Goal: Information Seeking & Learning: Learn about a topic

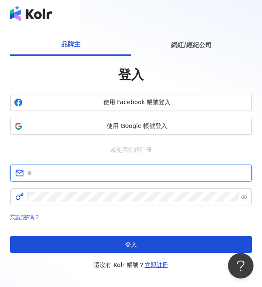
click at [48, 172] on input "text" at bounding box center [137, 173] width 220 height 9
type input "*"
type input "**********"
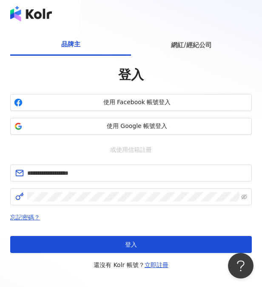
click at [128, 224] on div "忘記密碼？ 登入 還沒有 Kolr 帳號？ 立即註冊" at bounding box center [131, 242] width 242 height 58
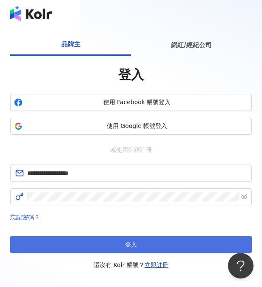
click at [120, 244] on button "登入" at bounding box center [131, 244] width 242 height 17
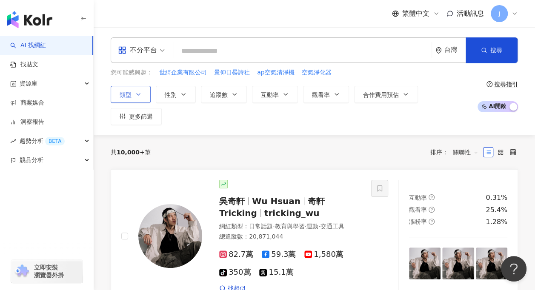
click at [146, 93] on button "類型" at bounding box center [131, 94] width 40 height 17
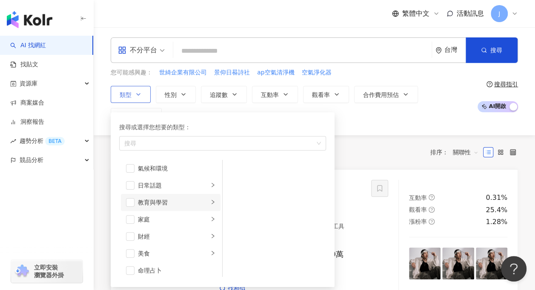
scroll to position [43, 0]
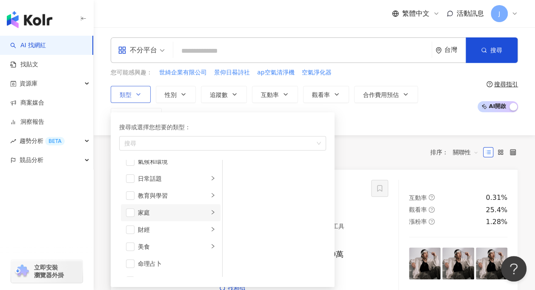
click at [161, 209] on div "家庭" at bounding box center [173, 212] width 71 height 9
click at [236, 184] on span "button" at bounding box center [234, 187] width 9 height 9
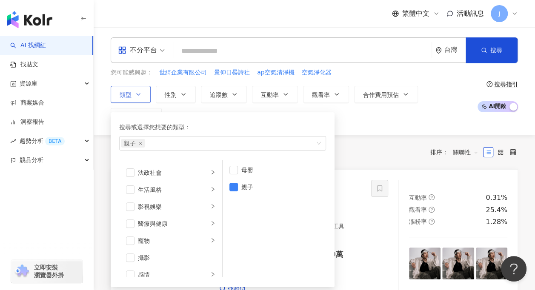
scroll to position [170, 0]
click at [151, 191] on div "生活風格" at bounding box center [173, 187] width 71 height 9
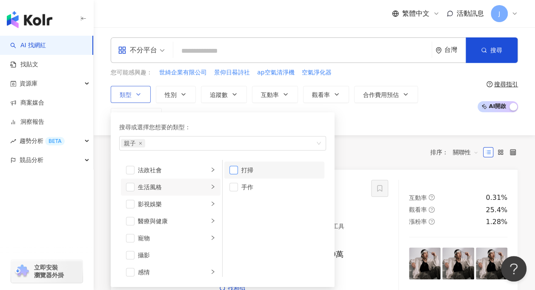
click at [236, 169] on span "button" at bounding box center [234, 170] width 9 height 9
click at [143, 203] on div "影視娛樂" at bounding box center [173, 204] width 71 height 9
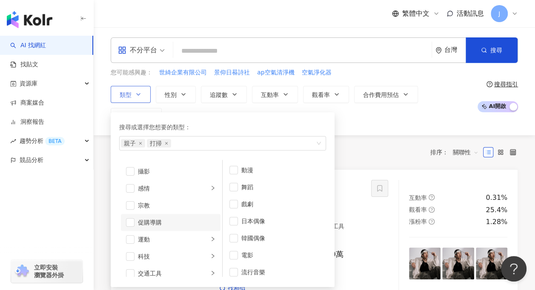
scroll to position [256, 0]
click at [158, 172] on div "攝影" at bounding box center [177, 170] width 78 height 9
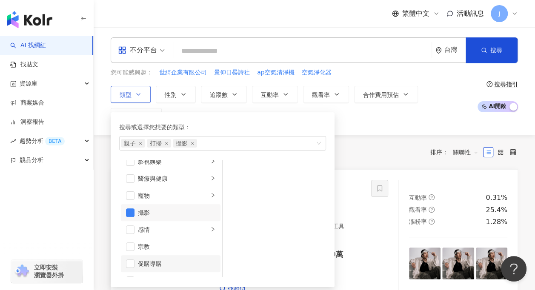
scroll to position [295, 0]
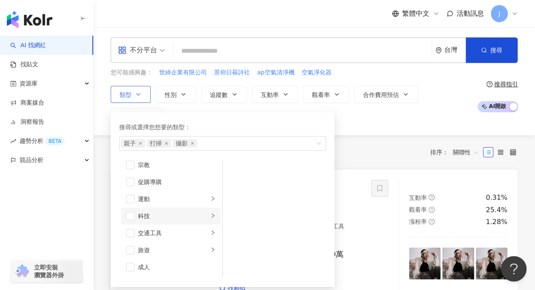
click at [154, 219] on div "科技" at bounding box center [173, 216] width 71 height 9
click at [264, 171] on div "AI & 半導體" at bounding box center [280, 170] width 78 height 9
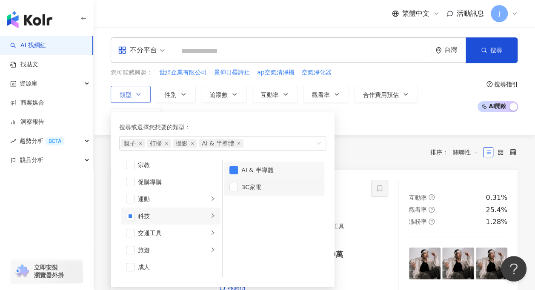
click at [256, 187] on div "3C家電" at bounding box center [280, 187] width 78 height 9
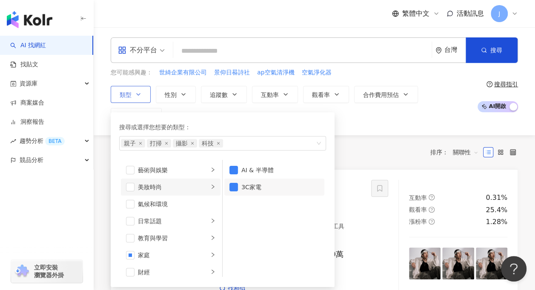
click at [153, 189] on div "美妝時尚" at bounding box center [173, 187] width 71 height 9
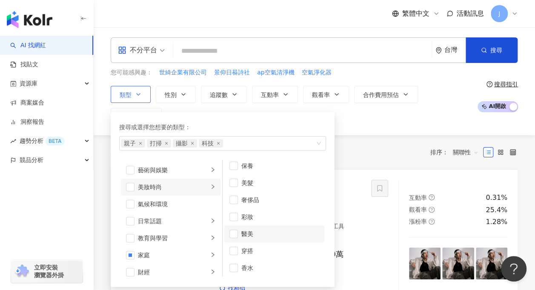
scroll to position [5, 0]
click at [244, 200] on div "奢侈品" at bounding box center [280, 199] width 78 height 9
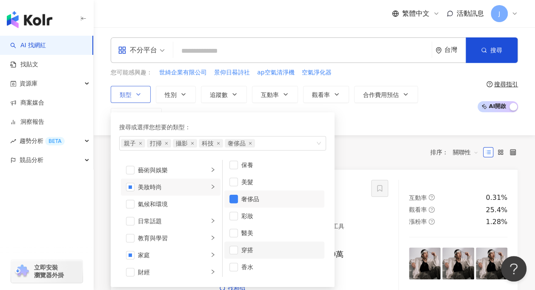
click at [249, 253] on div "穿搭" at bounding box center [280, 250] width 78 height 9
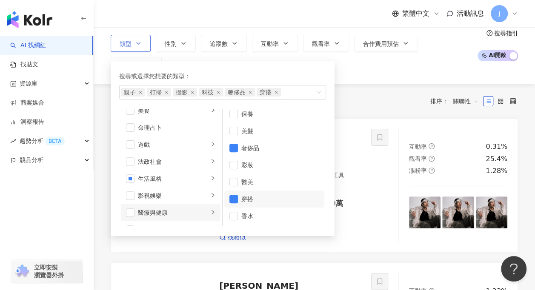
scroll to position [0, 0]
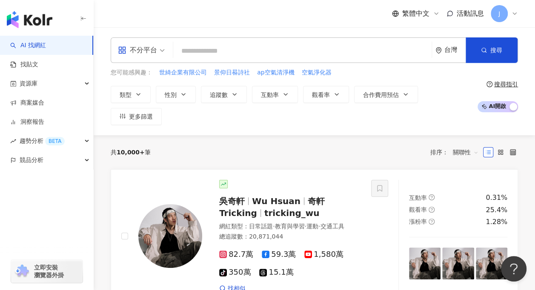
click at [354, 146] on div "共 10,000+ 筆 排序： 關聯性" at bounding box center [315, 153] width 408 height 14
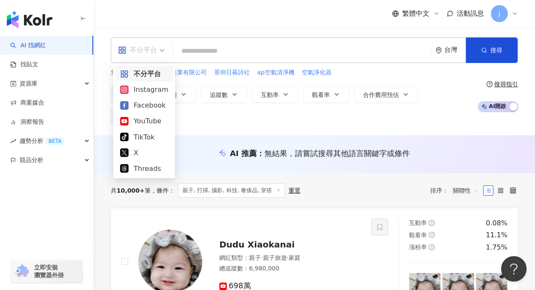
click at [164, 54] on span "不分平台" at bounding box center [141, 50] width 47 height 14
click at [144, 91] on div "Instagram" at bounding box center [144, 89] width 48 height 11
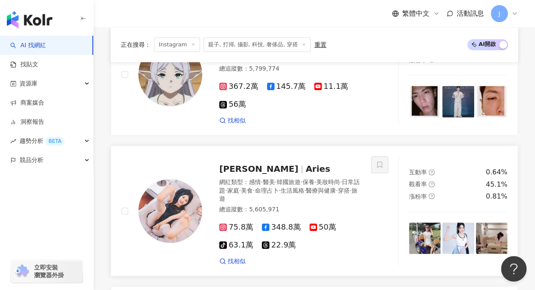
scroll to position [511, 0]
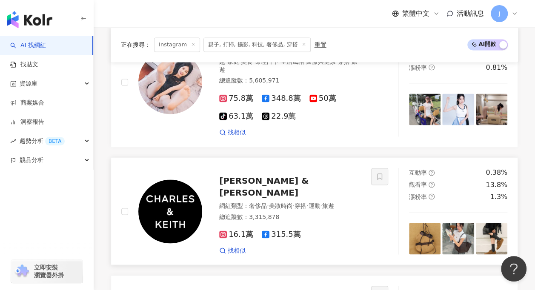
scroll to position [596, 0]
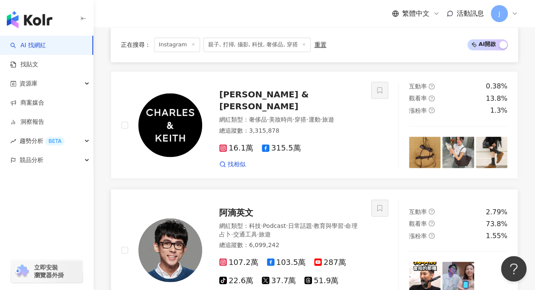
scroll to position [724, 0]
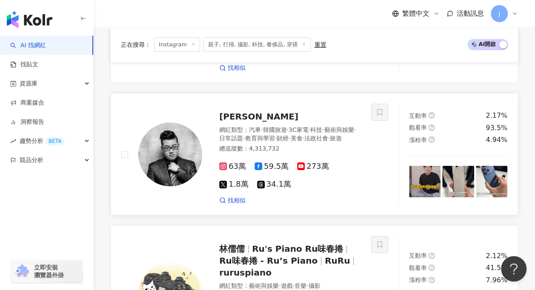
scroll to position [1723, 0]
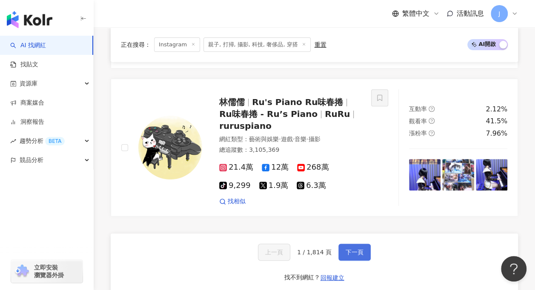
click at [344, 244] on button "下一頁" at bounding box center [355, 252] width 32 height 17
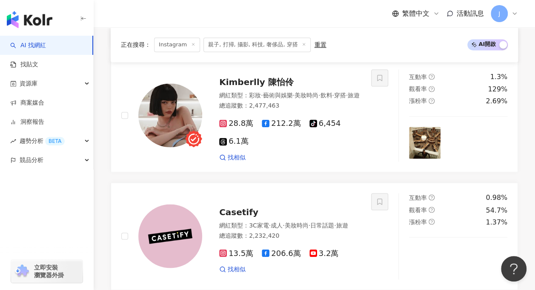
scroll to position [1664, 0]
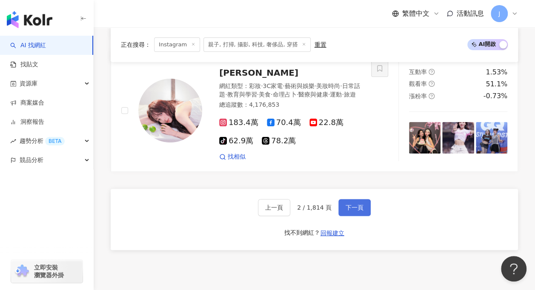
click at [354, 199] on button "下一頁" at bounding box center [355, 207] width 32 height 17
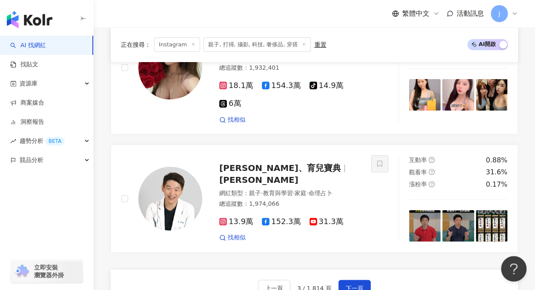
scroll to position [1678, 0]
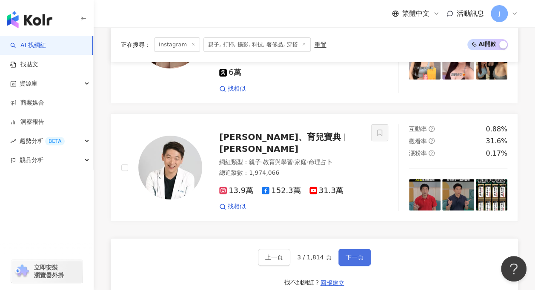
click at [349, 254] on span "下一頁" at bounding box center [355, 257] width 18 height 7
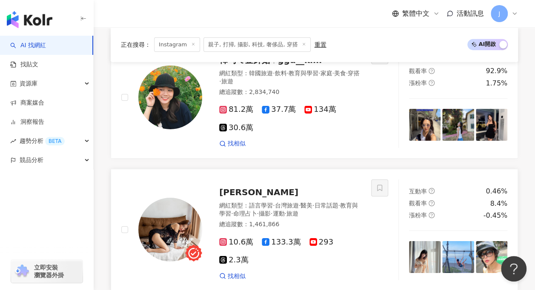
scroll to position [1527, 0]
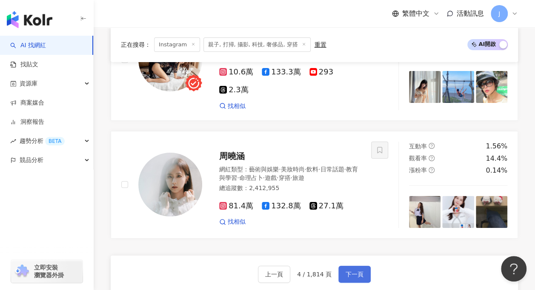
click at [348, 271] on span "下一頁" at bounding box center [355, 274] width 18 height 7
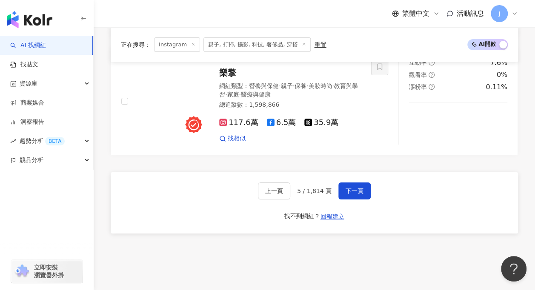
scroll to position [1614, 0]
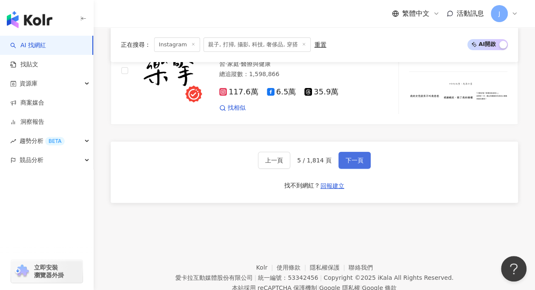
click at [348, 157] on span "下一頁" at bounding box center [355, 160] width 18 height 7
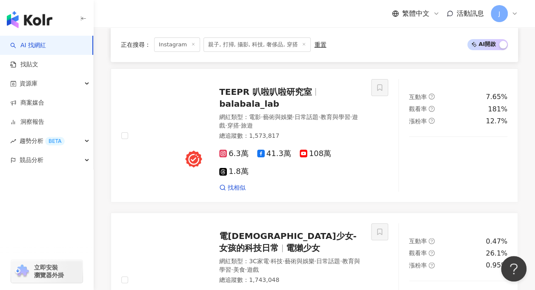
scroll to position [1644, 0]
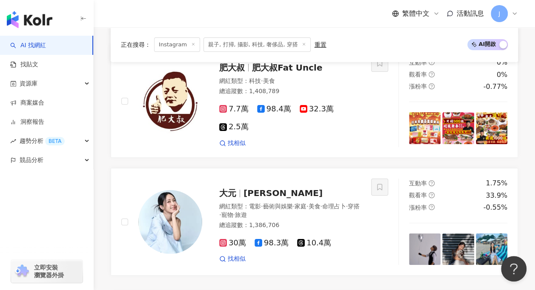
scroll to position [1470, 0]
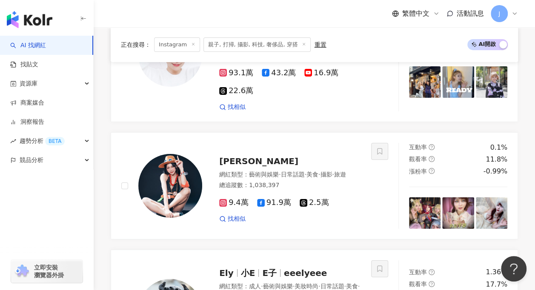
scroll to position [1590, 0]
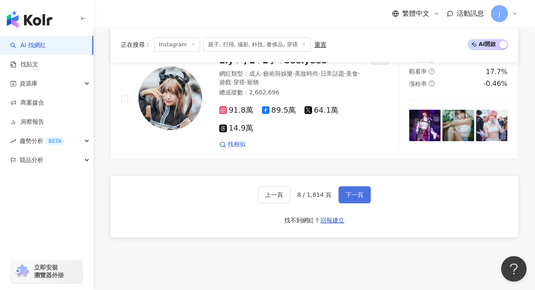
drag, startPoint x: 356, startPoint y: 137, endPoint x: 350, endPoint y: 140, distance: 6.7
click at [353, 187] on button "下一頁" at bounding box center [355, 195] width 32 height 17
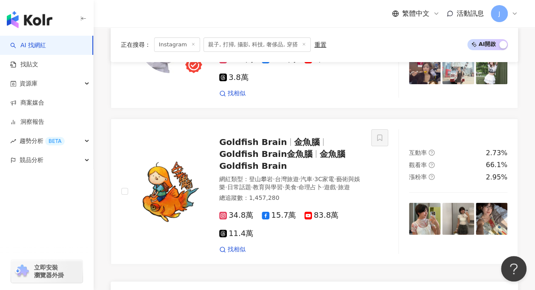
scroll to position [1631, 0]
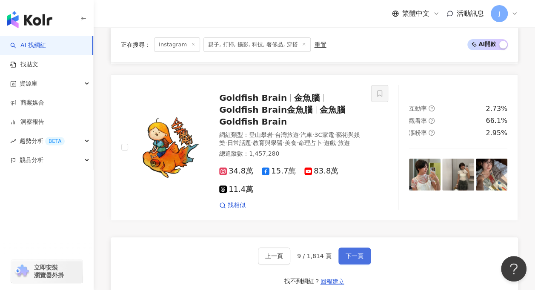
click at [340, 248] on button "下一頁" at bounding box center [355, 256] width 32 height 17
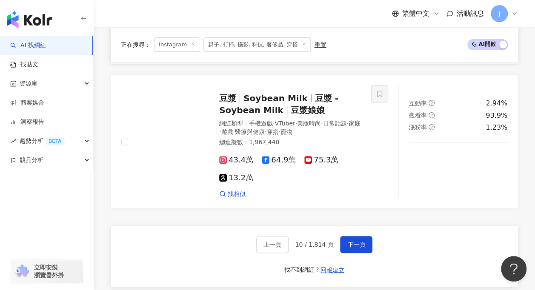
scroll to position [1662, 0]
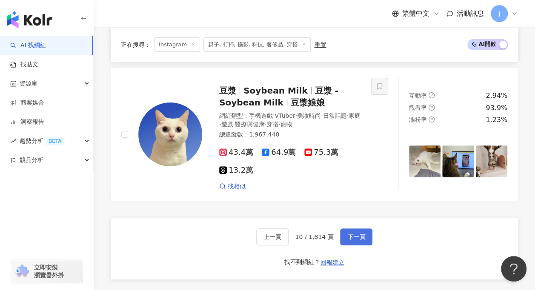
click at [354, 234] on span "下一頁" at bounding box center [357, 237] width 18 height 7
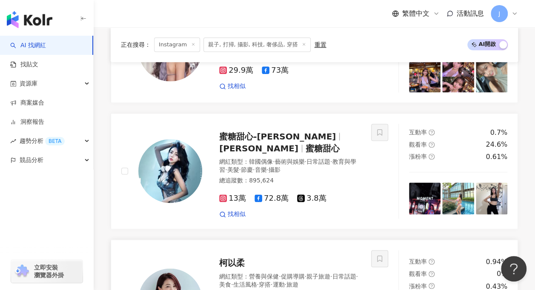
scroll to position [525, 0]
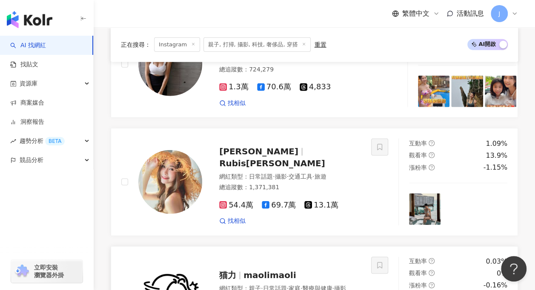
scroll to position [1121, 0]
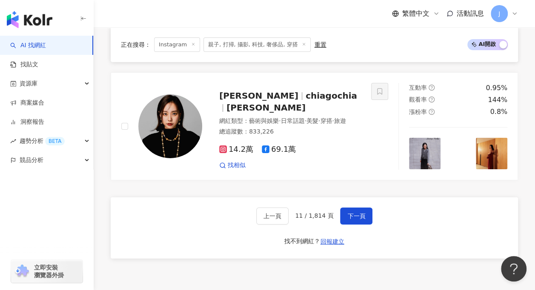
scroll to position [1547, 0]
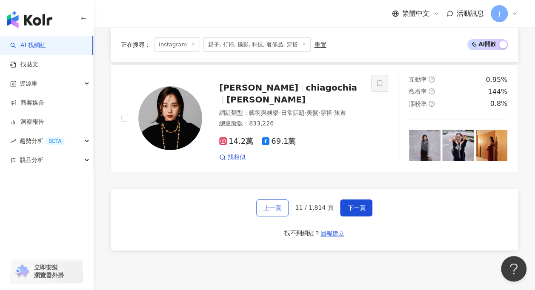
click at [277, 205] on span "上一頁" at bounding box center [273, 208] width 18 height 7
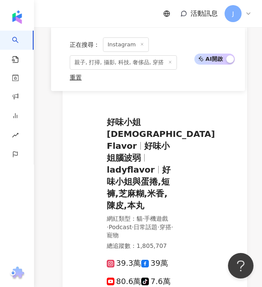
scroll to position [1534, 0]
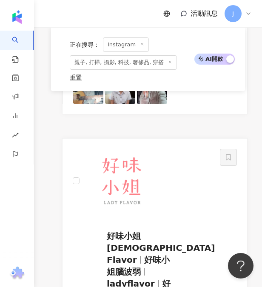
click at [130, 64] on span "親子, 打掃, 攝影, 科技, 奢侈品, 穿搭" at bounding box center [123, 62] width 107 height 14
click at [132, 63] on span "親子, 打掃, 攝影, 科技, 奢侈品, 穿搭" at bounding box center [123, 62] width 107 height 14
click at [168, 62] on icon at bounding box center [170, 62] width 4 height 4
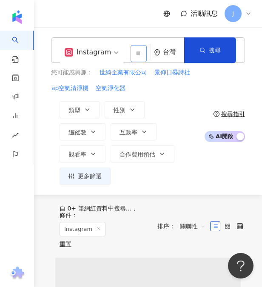
click at [137, 55] on input "search" at bounding box center [139, 53] width 16 height 17
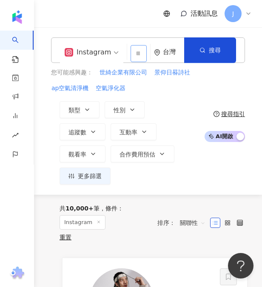
paste input "*******"
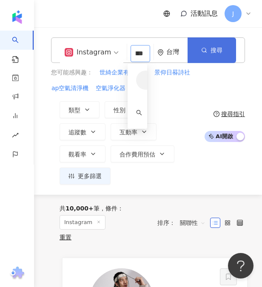
type input "*******"
click at [212, 49] on span "搜尋" at bounding box center [217, 50] width 12 height 7
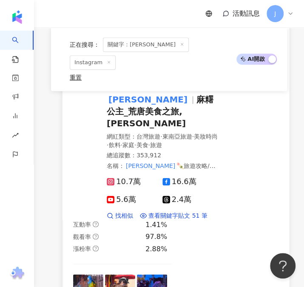
scroll to position [233, 0]
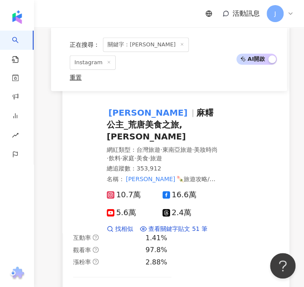
click at [124, 106] on mark "Irene麻糬" at bounding box center [148, 113] width 83 height 14
drag, startPoint x: 99, startPoint y: 130, endPoint x: 144, endPoint y: 146, distance: 47.6
click at [137, 47] on span "關鍵字：Irene麻糬" at bounding box center [146, 44] width 86 height 14
click at [180, 46] on icon at bounding box center [182, 44] width 4 height 4
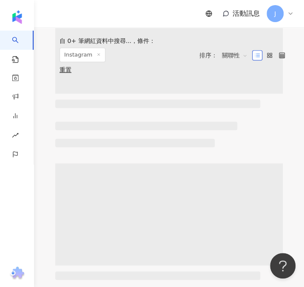
scroll to position [0, 0]
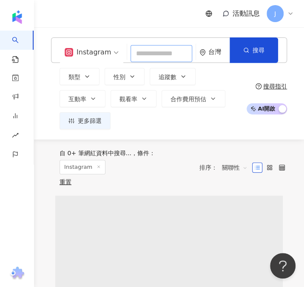
paste input "**"
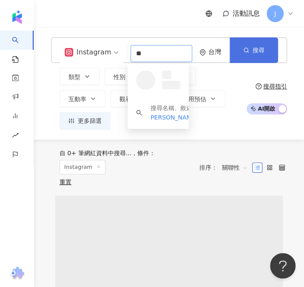
type input "**"
click at [253, 49] on span "搜尋" at bounding box center [259, 50] width 12 height 7
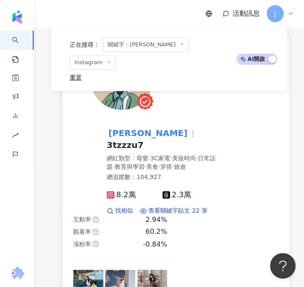
scroll to position [298, 0]
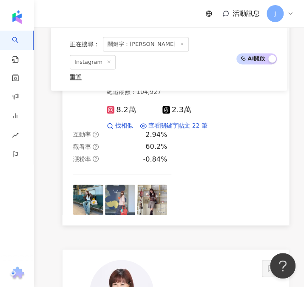
click at [146, 185] on img at bounding box center [152, 200] width 30 height 30
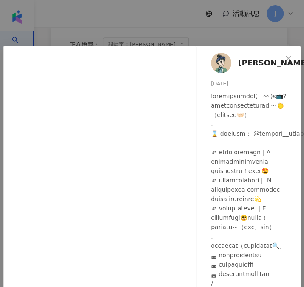
scroll to position [170, 0]
click at [163, 17] on div "姿佑 2025/9/10 538 12 2.4萬 查看原始貼文" at bounding box center [152, 143] width 304 height 287
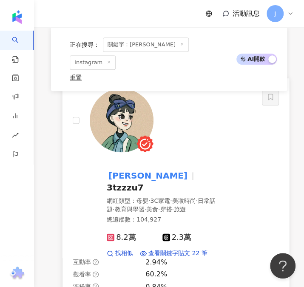
drag, startPoint x: 151, startPoint y: 167, endPoint x: 230, endPoint y: 134, distance: 86.3
click at [230, 134] on div "姿佑 3tzzzu7 網紅類型 ： 母嬰 · 3C家電 · 美妝時尚 · 日常話題 · 教育與學習 · 美食 · 穿搭 · 旅遊 總追蹤數 ： 104,927…" at bounding box center [168, 173] width 190 height 169
click at [135, 131] on img at bounding box center [122, 121] width 64 height 64
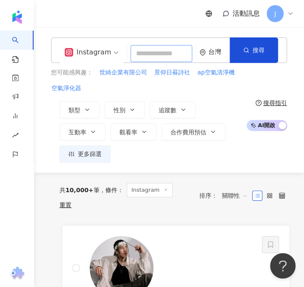
click at [141, 55] on input "search" at bounding box center [161, 53] width 61 height 17
paste input "*******"
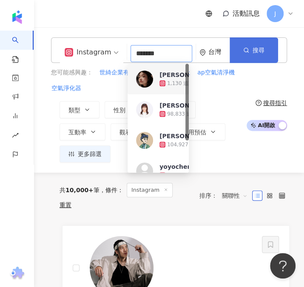
type input "*******"
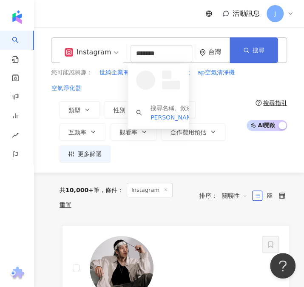
click at [261, 56] on button "搜尋" at bounding box center [254, 50] width 49 height 26
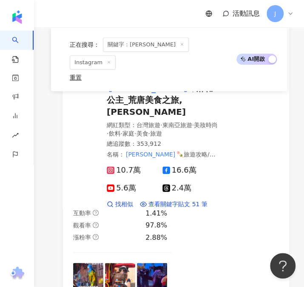
scroll to position [256, 0]
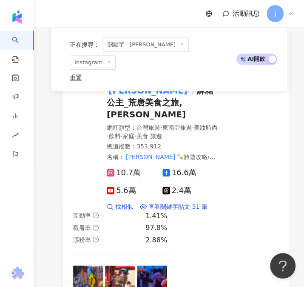
drag, startPoint x: 161, startPoint y: 46, endPoint x: 141, endPoint y: 45, distance: 20.5
click at [180, 46] on span at bounding box center [182, 45] width 4 height 5
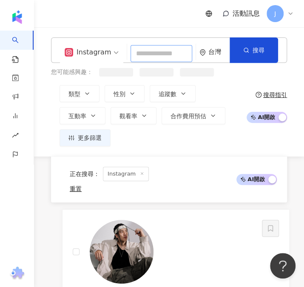
click at [141, 45] on input "search" at bounding box center [161, 53] width 61 height 17
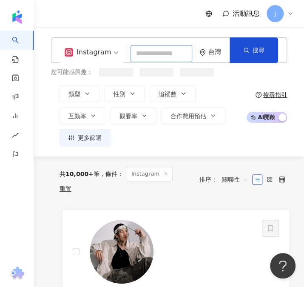
paste input "**********"
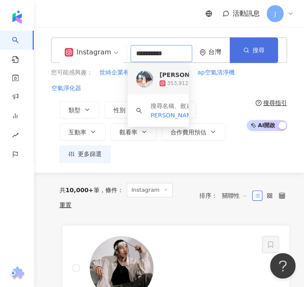
type input "**********"
click at [238, 55] on button "搜尋" at bounding box center [254, 50] width 49 height 26
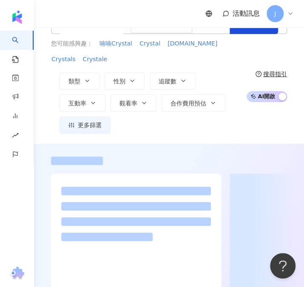
scroll to position [43, 0]
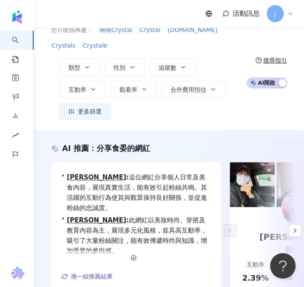
click at [148, 8] on div "活動訊息 J" at bounding box center [169, 13] width 270 height 27
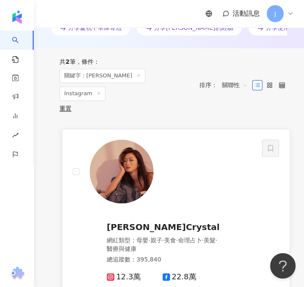
scroll to position [383, 0]
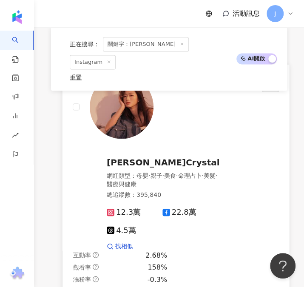
click at [111, 115] on img at bounding box center [122, 107] width 64 height 64
click at [114, 43] on span "關鍵字：晏柔中Crystal" at bounding box center [146, 44] width 86 height 14
click at [132, 44] on span "關鍵字：晏柔中Crystal" at bounding box center [146, 44] width 86 height 14
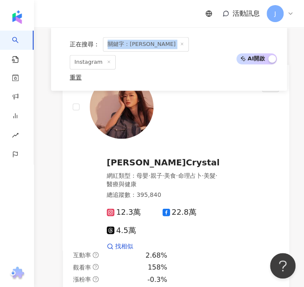
click at [180, 46] on icon at bounding box center [182, 44] width 4 height 4
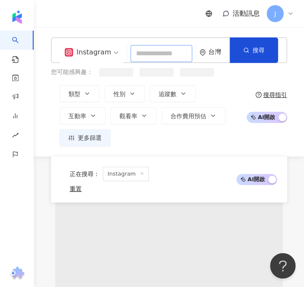
click at [147, 46] on input "search" at bounding box center [161, 53] width 61 height 17
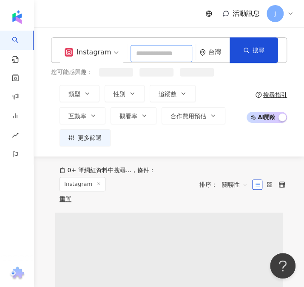
paste input "*********"
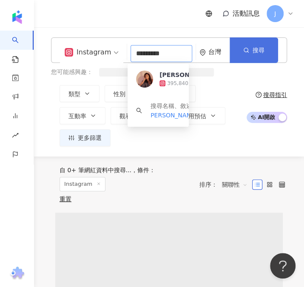
type input "*********"
click at [244, 48] on icon "button" at bounding box center [247, 50] width 6 height 6
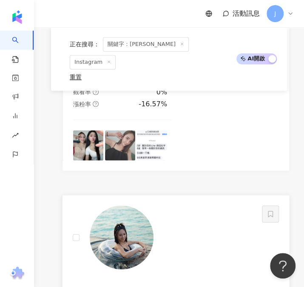
scroll to position [128, 0]
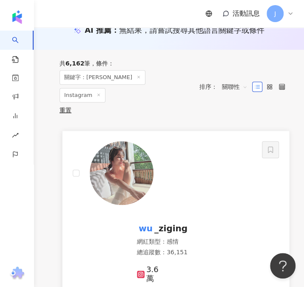
click at [142, 169] on img at bounding box center [122, 173] width 64 height 64
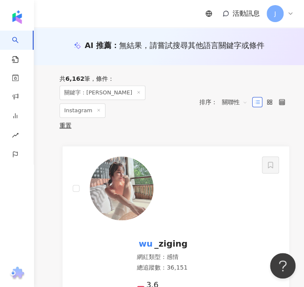
scroll to position [0, 0]
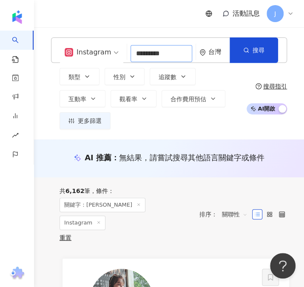
click at [152, 57] on input "*********" at bounding box center [161, 53] width 61 height 17
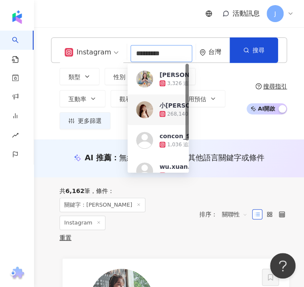
click at [147, 110] on img at bounding box center [144, 109] width 17 height 17
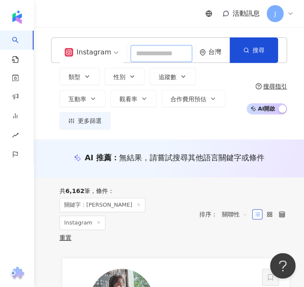
click at [143, 55] on input "search" at bounding box center [161, 53] width 61 height 17
paste input "*********"
type input "*********"
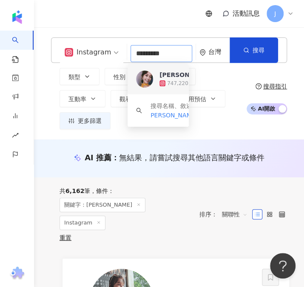
click at [139, 83] on img at bounding box center [144, 79] width 17 height 17
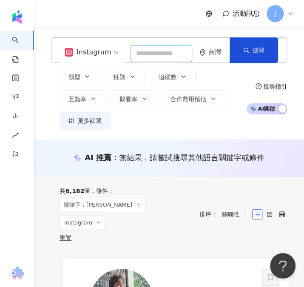
paste input "*******"
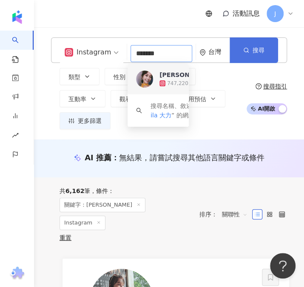
click at [253, 52] on span "搜尋" at bounding box center [259, 50] width 12 height 7
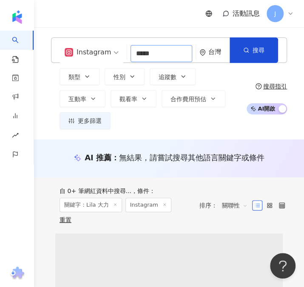
type input "****"
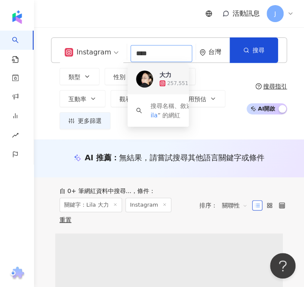
click at [179, 77] on span "大力" at bounding box center [183, 75] width 46 height 9
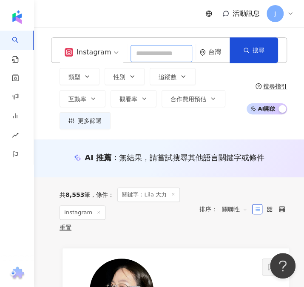
click at [141, 56] on input "search" at bounding box center [161, 53] width 61 height 17
paste input "**"
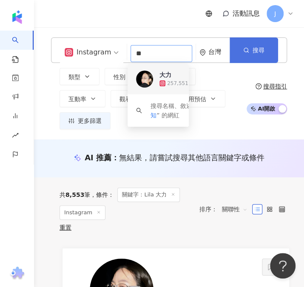
type input "**"
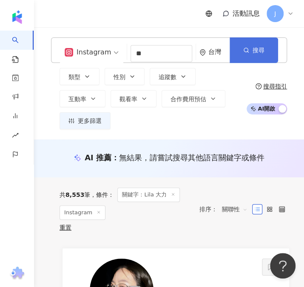
click at [236, 55] on button "搜尋" at bounding box center [254, 50] width 49 height 26
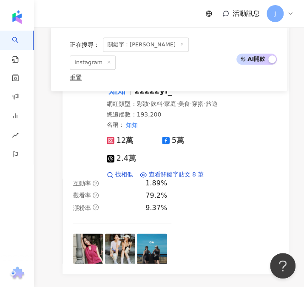
scroll to position [170, 0]
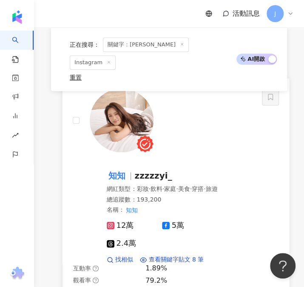
click at [142, 171] on span "zzzzzyi_" at bounding box center [153, 176] width 37 height 10
drag, startPoint x: 148, startPoint y: 46, endPoint x: 130, endPoint y: 46, distance: 18.3
click at [180, 46] on span at bounding box center [182, 45] width 4 height 5
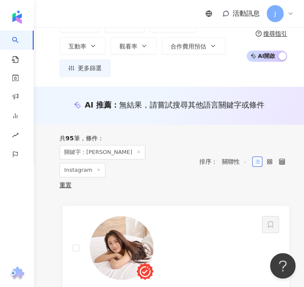
scroll to position [17, 0]
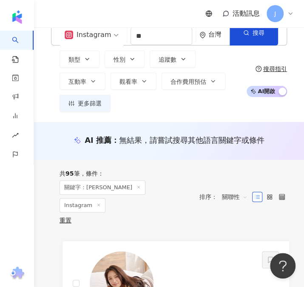
click at [129, 46] on div "Instagram ** 台灣 搜尋 loading keyword 搜尋名稱、敘述、貼文含有關鍵字 “ 知知 ” 的網紅 類型 性別 追蹤數 互動率 觀看率…" at bounding box center [169, 66] width 270 height 92
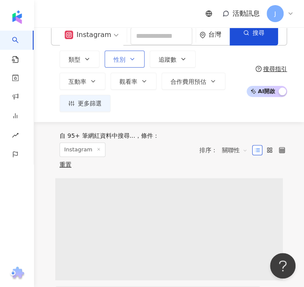
scroll to position [0, 0]
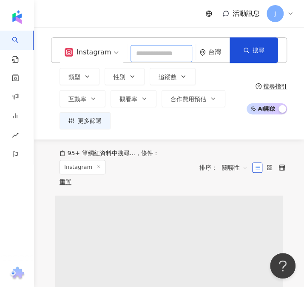
click at [140, 52] on input "search" at bounding box center [161, 53] width 61 height 17
paste input "**********"
type input "**********"
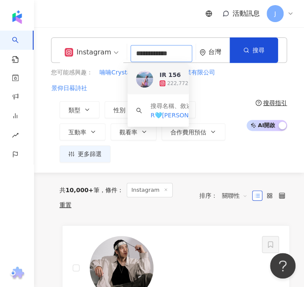
click at [149, 77] on img at bounding box center [144, 79] width 17 height 17
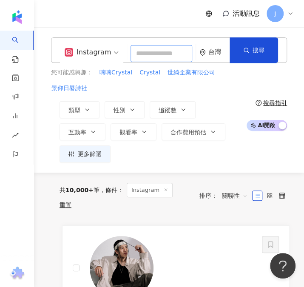
click at [141, 55] on input "search" at bounding box center [161, 53] width 61 height 17
paste input "**********"
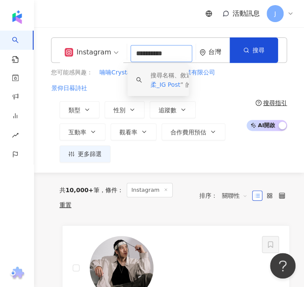
click at [164, 85] on span "庭柔_IG Post" at bounding box center [201, 80] width 101 height 16
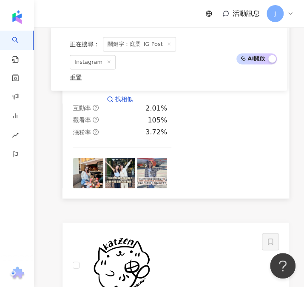
scroll to position [298, 0]
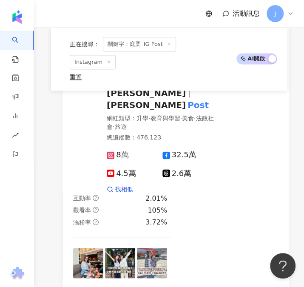
type input "**********"
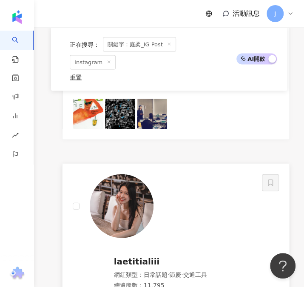
scroll to position [1235, 0]
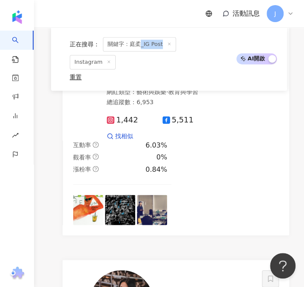
drag, startPoint x: 149, startPoint y: 45, endPoint x: 206, endPoint y: 47, distance: 57.1
click at [206, 47] on div "正在搜尋 ： 關鍵字：庭柔_IG Post Instagram" at bounding box center [144, 53] width 167 height 32
drag, startPoint x: 206, startPoint y: 47, endPoint x: 179, endPoint y: 56, distance: 28.6
click at [183, 55] on div "正在搜尋 ： 關鍵字：庭柔_IG Post Instagram" at bounding box center [144, 53] width 167 height 32
drag, startPoint x: 142, startPoint y: 45, endPoint x: 176, endPoint y: 49, distance: 33.9
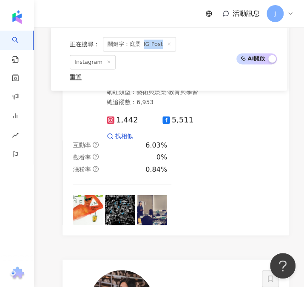
click at [176, 49] on div "正在搜尋 ： 關鍵字：庭柔_IG Post Instagram" at bounding box center [144, 53] width 167 height 32
drag, startPoint x: 176, startPoint y: 49, endPoint x: 161, endPoint y: 78, distance: 32.2
click at [161, 78] on div "重置" at bounding box center [144, 77] width 167 height 7
click at [167, 45] on icon at bounding box center [169, 44] width 4 height 4
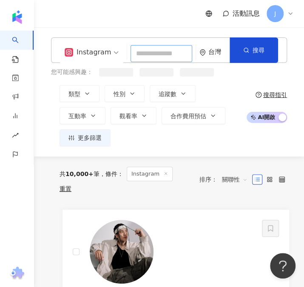
click at [151, 57] on input "search" at bounding box center [161, 53] width 61 height 17
paste input "**********"
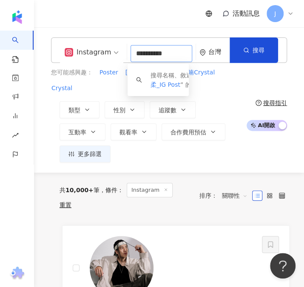
drag, startPoint x: 146, startPoint y: 55, endPoint x: 204, endPoint y: 58, distance: 58.0
click at [204, 58] on div "**********" at bounding box center [169, 50] width 236 height 26
type input "**"
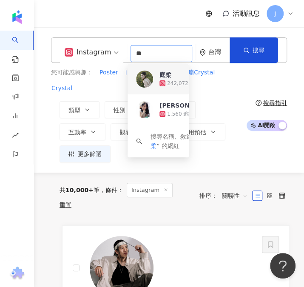
click at [146, 81] on img at bounding box center [144, 79] width 17 height 17
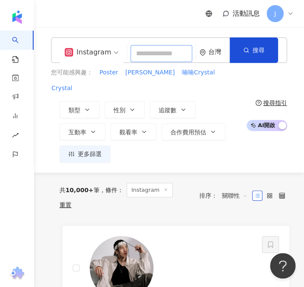
paste input "***"
type input "***"
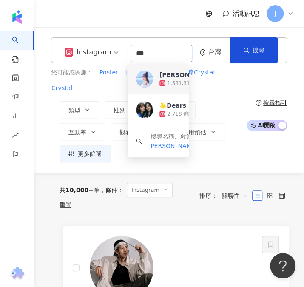
click at [144, 86] on img at bounding box center [144, 79] width 17 height 17
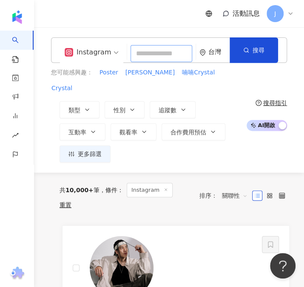
click at [143, 52] on input "search" at bounding box center [161, 53] width 61 height 17
paste input "**"
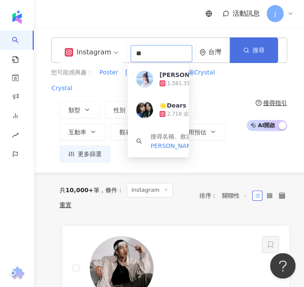
type input "**"
click at [255, 55] on button "搜尋" at bounding box center [254, 50] width 49 height 26
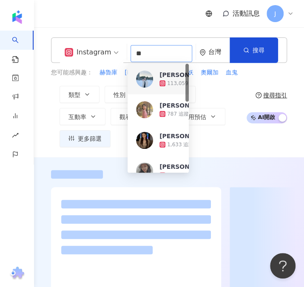
click at [141, 84] on img at bounding box center [144, 79] width 17 height 17
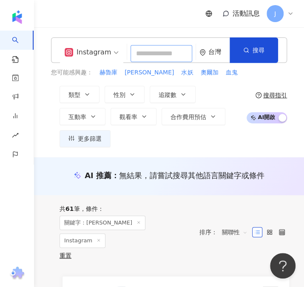
click at [158, 51] on input "search" at bounding box center [161, 53] width 61 height 17
paste input "****"
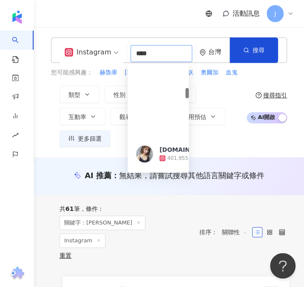
scroll to position [256, 0]
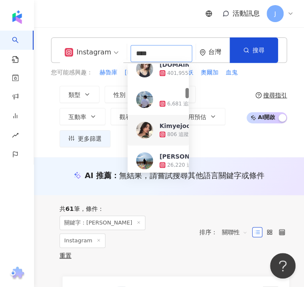
click at [165, 55] on input "****" at bounding box center [161, 53] width 61 height 17
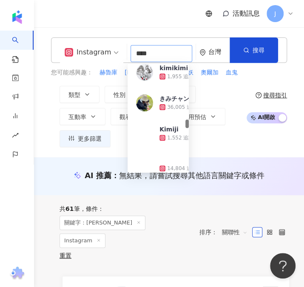
scroll to position [767, 0]
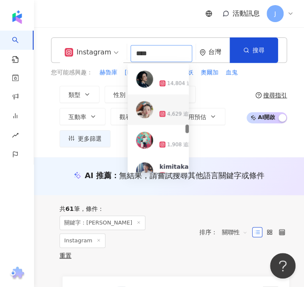
click at [155, 53] on input "****" at bounding box center [161, 53] width 61 height 17
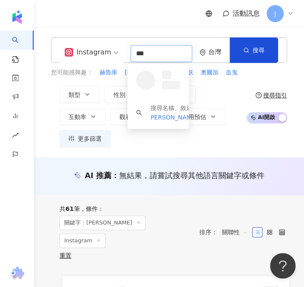
scroll to position [0, 0]
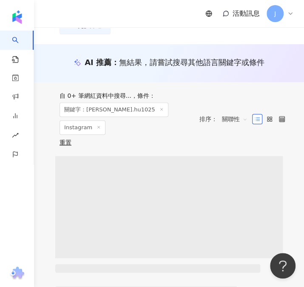
scroll to position [128, 0]
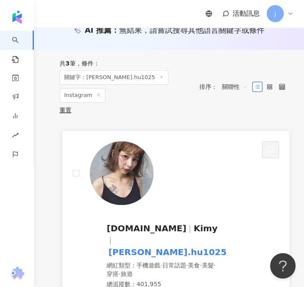
click at [146, 246] on mark "kim.hu1025" at bounding box center [168, 253] width 122 height 14
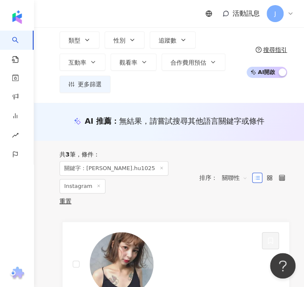
scroll to position [0, 0]
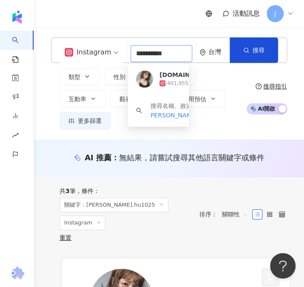
drag, startPoint x: 138, startPoint y: 53, endPoint x: 117, endPoint y: 53, distance: 21.3
click at [118, 53] on div "**********" at bounding box center [169, 50] width 236 height 26
paste input "search"
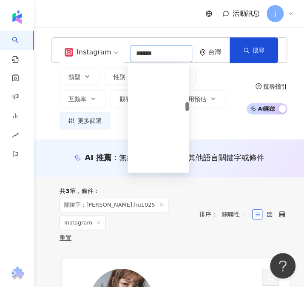
scroll to position [468, 0]
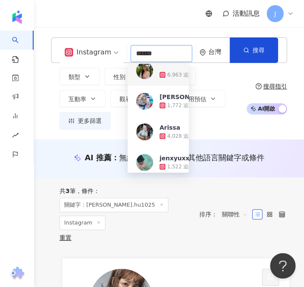
drag, startPoint x: 152, startPoint y: 52, endPoint x: 126, endPoint y: 56, distance: 25.4
click at [126, 56] on div "Instagram ****** 台灣 搜尋 f9fbd608-4ee4-48df-8561-2939ad6db55e 350046a2-3ad0-495b-…" at bounding box center [169, 50] width 236 height 26
type input "*"
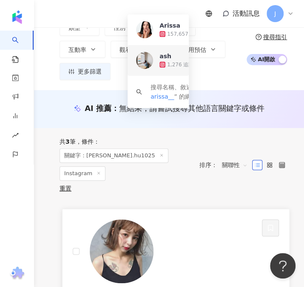
scroll to position [0, 0]
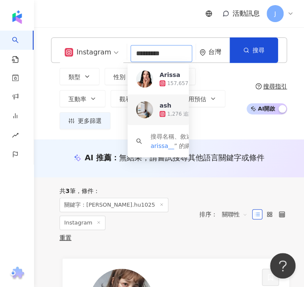
drag, startPoint x: 165, startPoint y: 55, endPoint x: 112, endPoint y: 47, distance: 52.9
click at [112, 47] on div "Instagram ********* 台灣 搜尋 b00b7046-10bf-4e55-a1c9-d4877863b214 4d61fc78-4aa2-41…" at bounding box center [169, 50] width 236 height 26
paste input "**********"
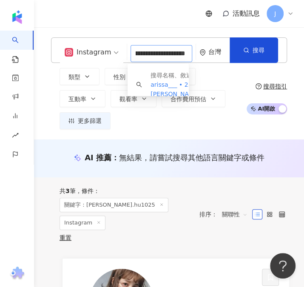
scroll to position [0, 33]
type input "**********"
click at [135, 52] on input "**********" at bounding box center [161, 53] width 61 height 17
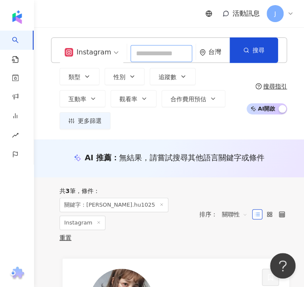
paste input "**********"
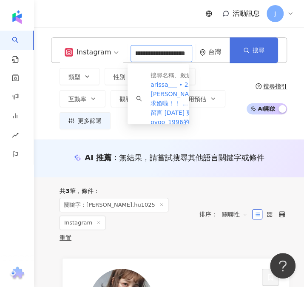
drag, startPoint x: 132, startPoint y: 52, endPoint x: 267, endPoint y: 61, distance: 135.3
click at [267, 61] on div "**********" at bounding box center [169, 50] width 236 height 26
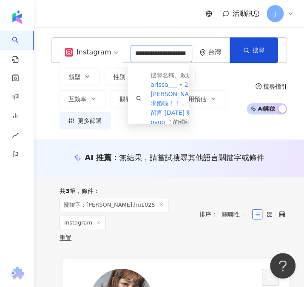
scroll to position [0, 12]
drag, startPoint x: 185, startPoint y: 57, endPoint x: 223, endPoint y: 96, distance: 55.1
click at [158, 57] on input "**********" at bounding box center [161, 53] width 61 height 17
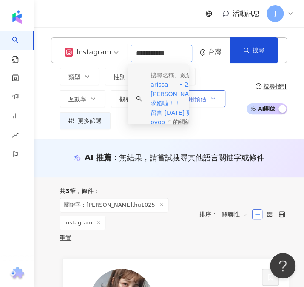
scroll to position [0, 0]
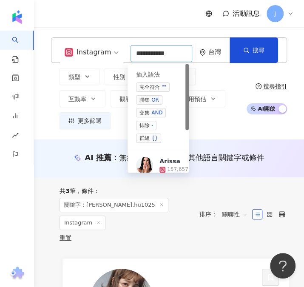
drag, startPoint x: 133, startPoint y: 55, endPoint x: 54, endPoint y: 57, distance: 79.7
click at [54, 57] on div "**********" at bounding box center [169, 50] width 236 height 26
type input "**********"
click at [143, 161] on img at bounding box center [144, 165] width 17 height 17
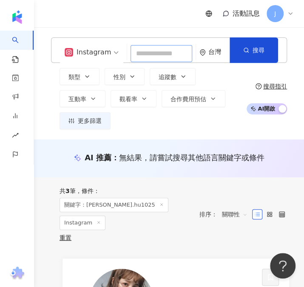
click at [139, 53] on input "search" at bounding box center [161, 53] width 61 height 17
paste input "**"
type input "**"
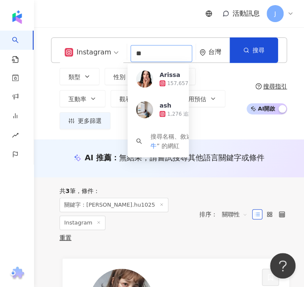
drag, startPoint x: 183, startPoint y: 63, endPoint x: 178, endPoint y: 61, distance: 5.0
click at [178, 61] on input "**" at bounding box center [161, 53] width 61 height 17
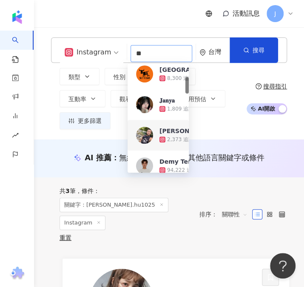
scroll to position [85, 0]
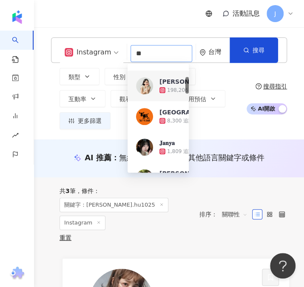
click at [146, 89] on img at bounding box center [144, 86] width 17 height 17
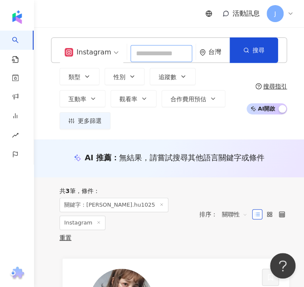
click at [146, 54] on input "search" at bounding box center [161, 53] width 61 height 17
paste input "**"
type input "**"
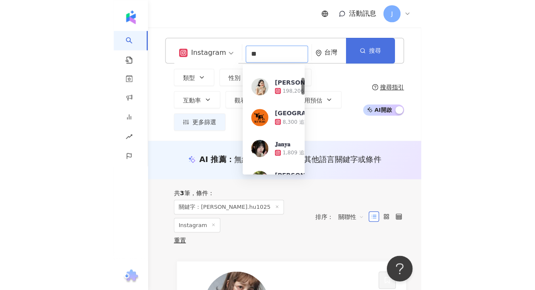
scroll to position [0, 0]
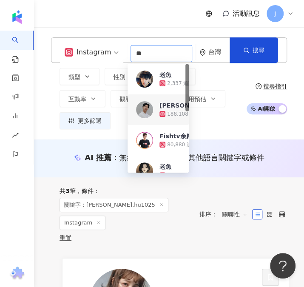
click at [166, 108] on div "Denzel Yu" at bounding box center [187, 105] width 55 height 9
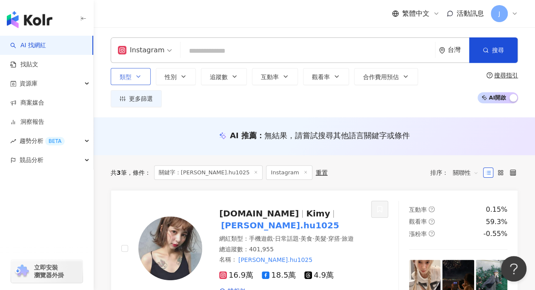
click at [138, 80] on icon "button" at bounding box center [138, 76] width 7 height 7
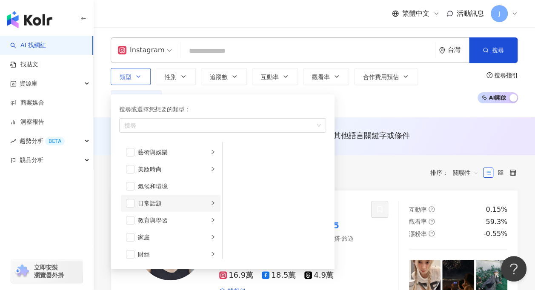
click at [167, 208] on div "日常話題" at bounding box center [173, 203] width 71 height 9
click at [163, 174] on div "美妝時尚" at bounding box center [173, 169] width 71 height 9
click at [279, 191] on div "奢侈品" at bounding box center [280, 186] width 78 height 9
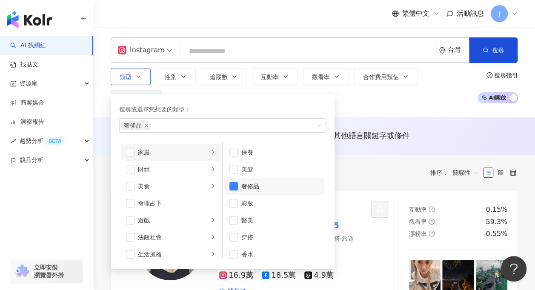
click at [171, 157] on div "家庭" at bounding box center [173, 152] width 71 height 9
drag, startPoint x: 231, startPoint y: 161, endPoint x: 232, endPoint y: 166, distance: 4.3
click at [231, 157] on span "button" at bounding box center [234, 152] width 9 height 9
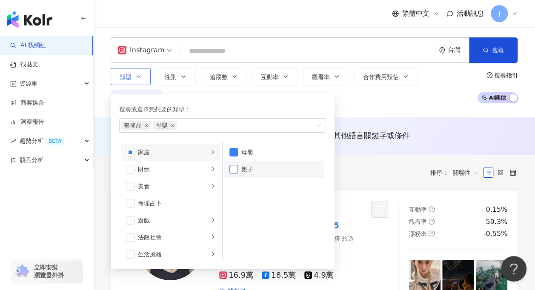
click at [233, 173] on span "button" at bounding box center [234, 169] width 9 height 9
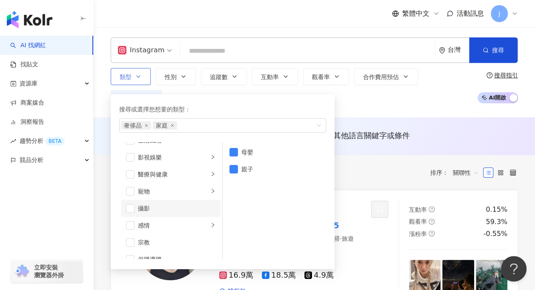
scroll to position [213, 0]
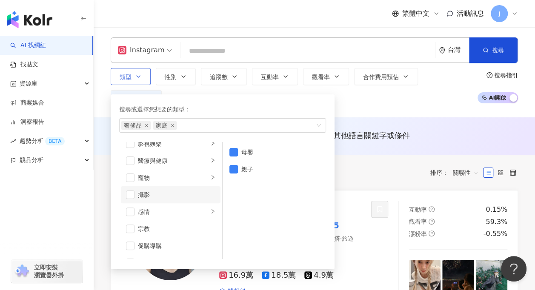
click at [157, 200] on div "攝影" at bounding box center [177, 194] width 78 height 9
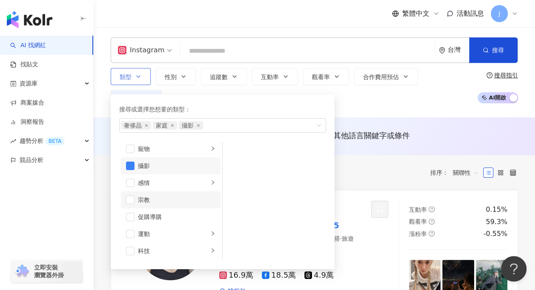
scroll to position [256, 0]
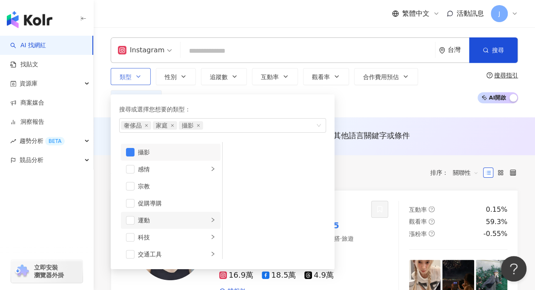
click at [168, 225] on div "運動" at bounding box center [173, 220] width 71 height 9
click at [162, 242] on div "科技" at bounding box center [173, 237] width 71 height 9
click at [246, 157] on div "AI & 半導體" at bounding box center [280, 152] width 78 height 9
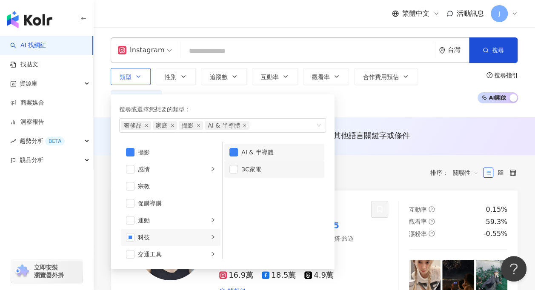
click at [244, 174] on div "3C家電" at bounding box center [280, 169] width 78 height 9
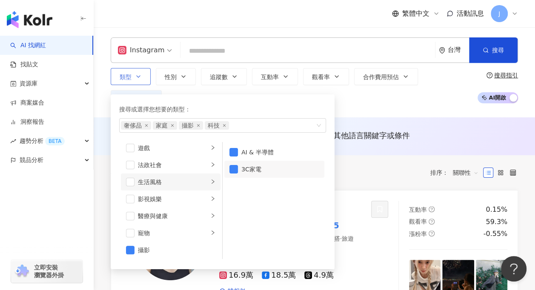
scroll to position [170, 0]
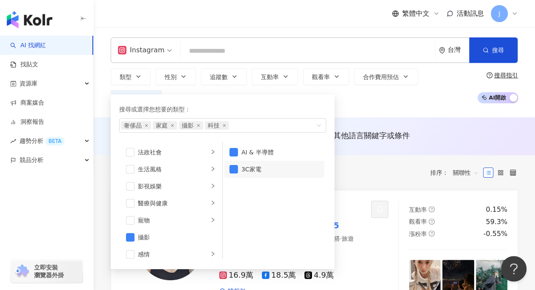
click at [382, 104] on div "Instagram 台灣 搜尋 74214642-4cc8-4706-8b4d-3be9bf5eb0e4 老魚 2,337 追蹤者 Denzel Yu 188…" at bounding box center [315, 72] width 442 height 90
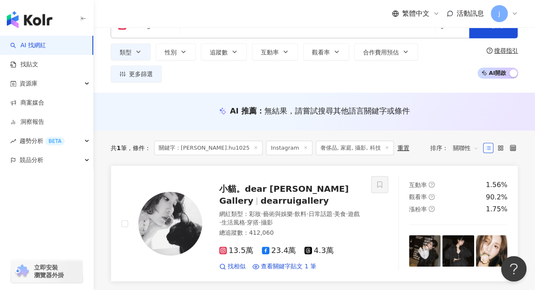
scroll to position [43, 0]
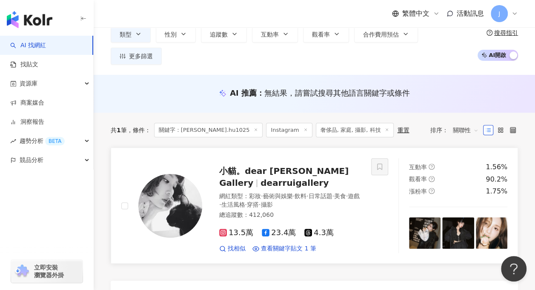
click at [264, 166] on span "小貓。dear Rui Gallery" at bounding box center [283, 177] width 129 height 22
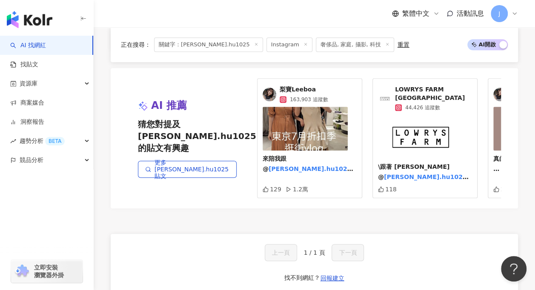
scroll to position [0, 0]
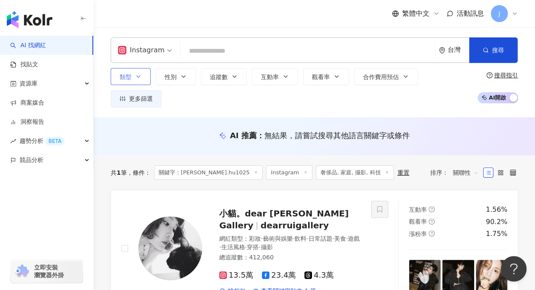
click at [135, 80] on icon "button" at bounding box center [138, 76] width 7 height 7
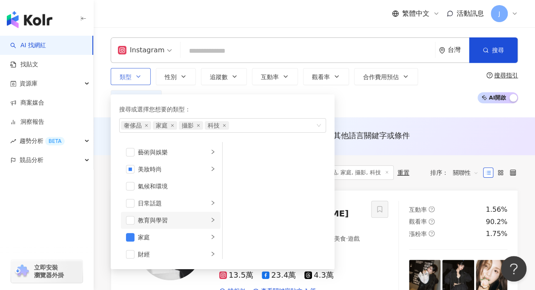
click at [163, 229] on li "教育與學習" at bounding box center [171, 220] width 100 height 17
click at [161, 208] on div "日常話題" at bounding box center [173, 203] width 71 height 9
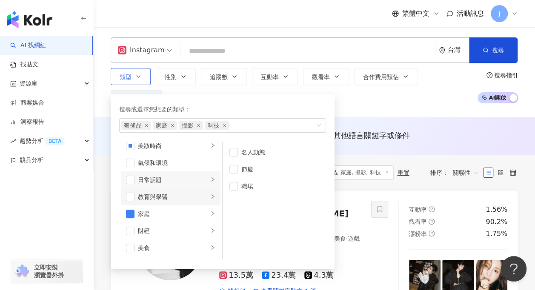
scroll to position [43, 0]
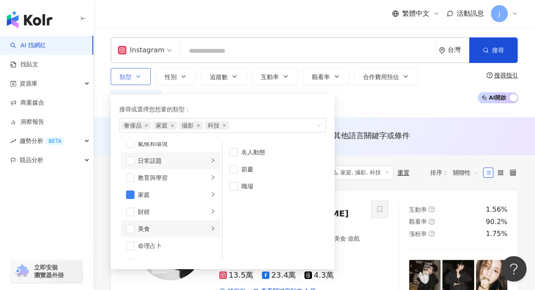
click at [170, 234] on div "美食" at bounding box center [173, 228] width 71 height 9
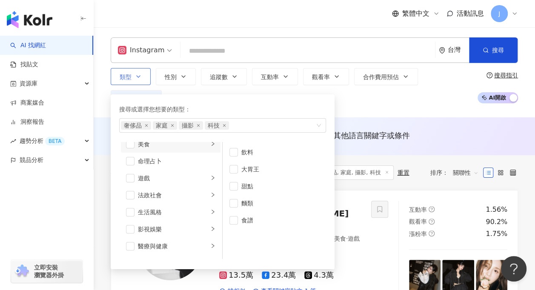
scroll to position [128, 0]
click at [183, 217] on div "生活風格" at bounding box center [173, 211] width 71 height 9
click at [243, 157] on div "打掃" at bounding box center [280, 152] width 78 height 9
click at [242, 174] on div "手作" at bounding box center [280, 169] width 78 height 9
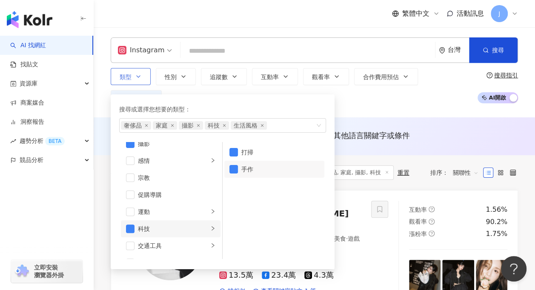
scroll to position [295, 0]
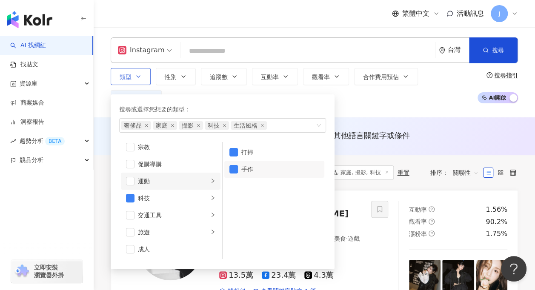
click at [172, 186] on div "運動" at bounding box center [173, 181] width 71 height 9
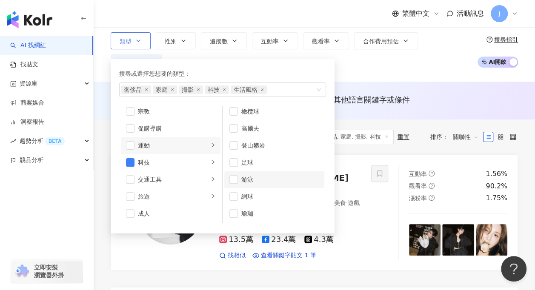
scroll to position [85, 0]
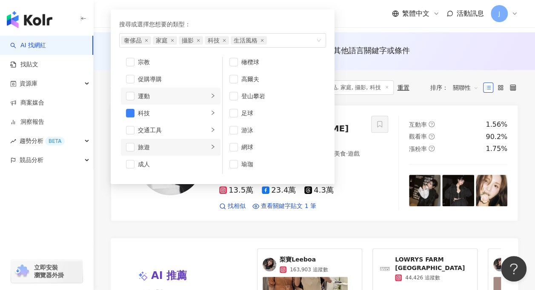
click at [148, 152] on div "旅遊" at bounding box center [173, 147] width 71 height 9
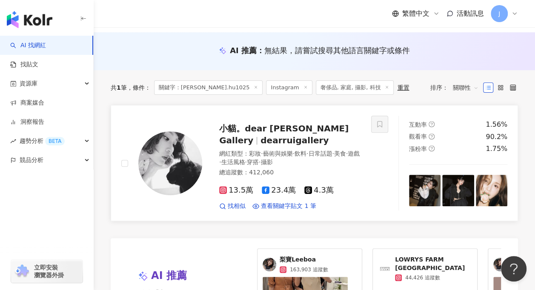
click at [144, 206] on link "小貓。dear Rui Gallery dearruigallery 網紅類型 ： 彩妝 · 藝術與娛樂 · 飲料 · 日常話題 · 美食 · 遊戲 · 生活…" at bounding box center [315, 163] width 408 height 116
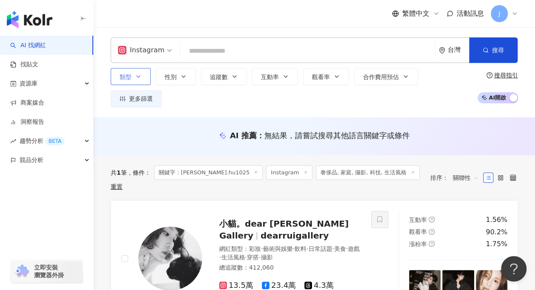
click at [138, 78] on icon "button" at bounding box center [138, 77] width 3 height 2
click at [220, 49] on input "search" at bounding box center [307, 51] width 247 height 16
click at [217, 52] on input "search" at bounding box center [307, 51] width 247 height 16
click at [146, 85] on button "類型" at bounding box center [131, 76] width 40 height 17
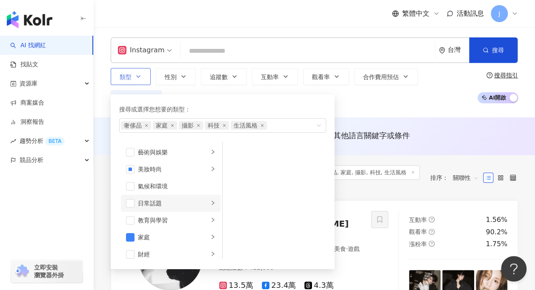
click at [169, 208] on div "日常話題" at bounding box center [173, 203] width 71 height 9
click at [164, 221] on li "教育與學習" at bounding box center [171, 220] width 100 height 17
click at [159, 155] on div "藝術與娛樂" at bounding box center [173, 152] width 71 height 9
click at [165, 189] on div "氣候和環境" at bounding box center [177, 186] width 78 height 9
click at [149, 259] on div "財經" at bounding box center [173, 254] width 71 height 9
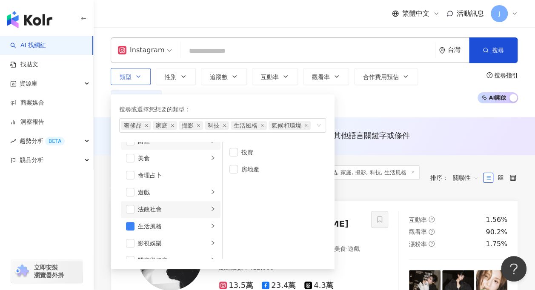
scroll to position [132, 0]
drag, startPoint x: 152, startPoint y: 160, endPoint x: 151, endPoint y: 172, distance: 11.5
click at [152, 160] on div "命理占卜" at bounding box center [177, 156] width 78 height 9
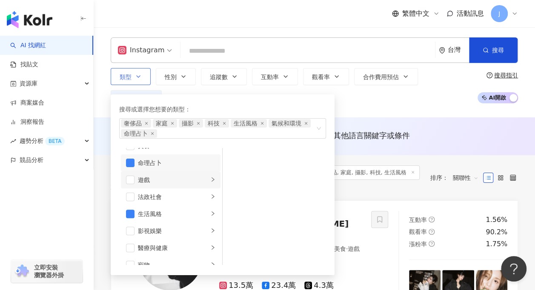
drag, startPoint x: 150, startPoint y: 183, endPoint x: 153, endPoint y: 194, distance: 11.5
click at [150, 184] on div "遊戲" at bounding box center [173, 179] width 71 height 9
click at [154, 168] on div "命理占卜" at bounding box center [177, 162] width 78 height 9
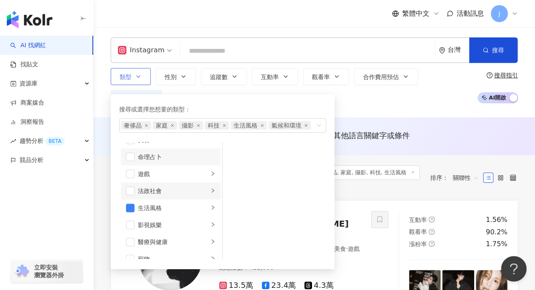
click at [156, 196] on div "法政社會" at bounding box center [173, 191] width 71 height 9
click at [150, 230] on div "影視娛樂" at bounding box center [173, 225] width 71 height 9
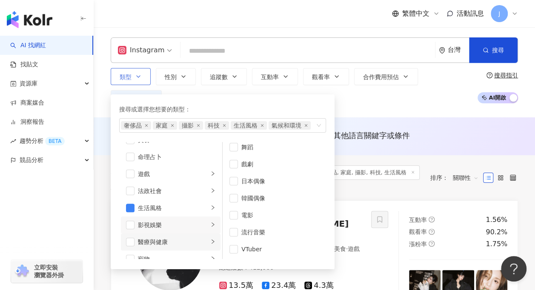
click at [141, 244] on div "醫療與健康" at bounding box center [173, 242] width 71 height 9
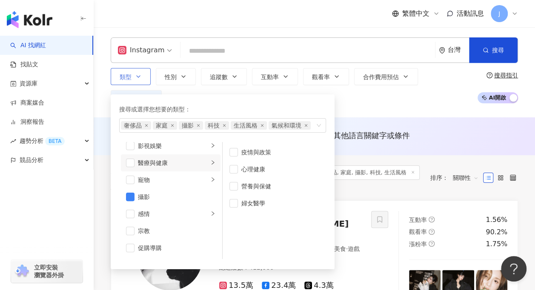
scroll to position [217, 0]
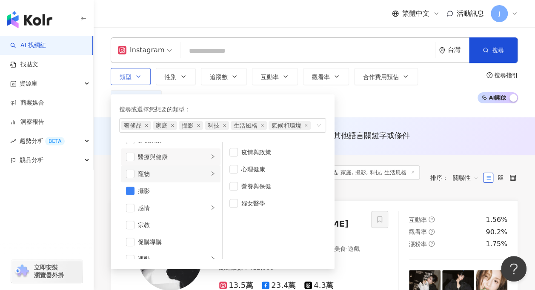
click at [154, 179] on div "寵物" at bounding box center [173, 173] width 71 height 9
click at [155, 212] on div "感情" at bounding box center [173, 208] width 71 height 9
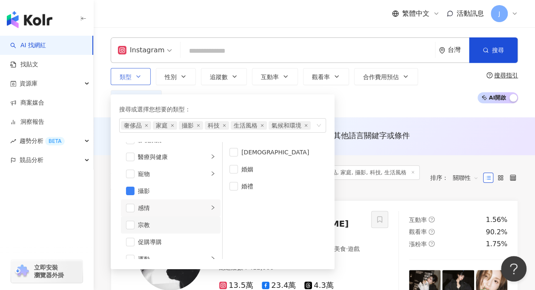
click at [156, 230] on div "宗教" at bounding box center [177, 225] width 78 height 9
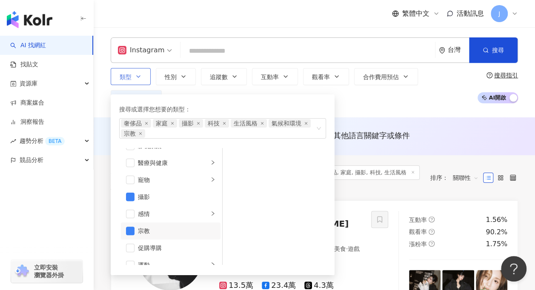
click at [166, 236] on div "宗教" at bounding box center [177, 231] width 78 height 9
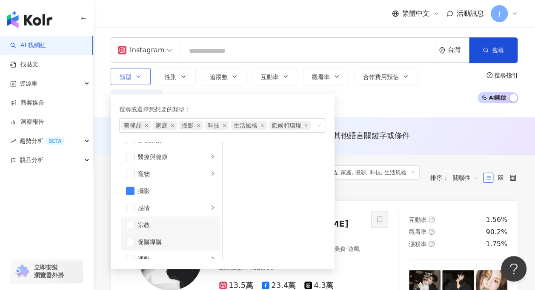
scroll to position [259, 0]
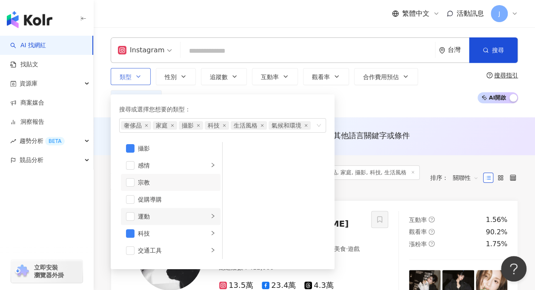
click at [158, 221] on div "運動" at bounding box center [173, 216] width 71 height 9
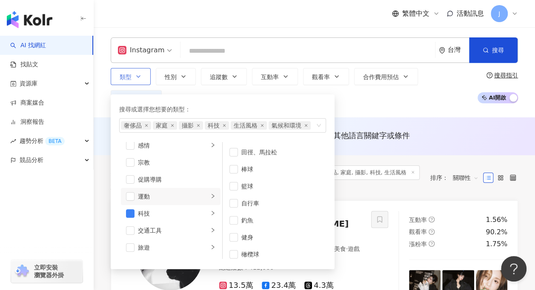
scroll to position [295, 0]
click at [158, 220] on div "交通工具" at bounding box center [173, 215] width 71 height 9
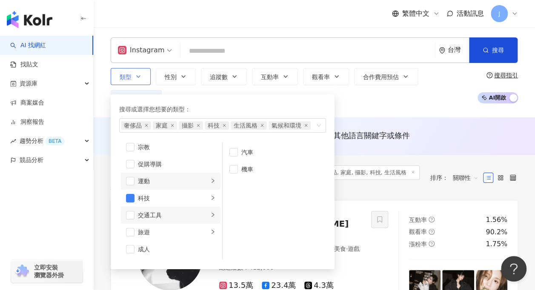
click at [158, 220] on div "交通工具" at bounding box center [173, 215] width 71 height 9
click at [152, 241] on li "旅遊" at bounding box center [171, 232] width 100 height 17
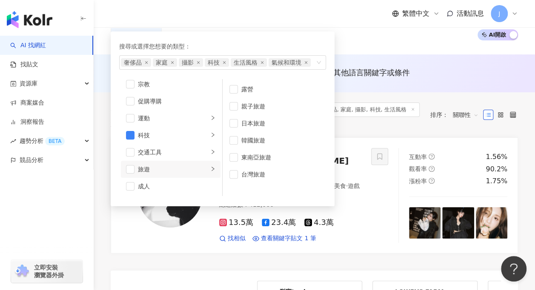
scroll to position [85, 0]
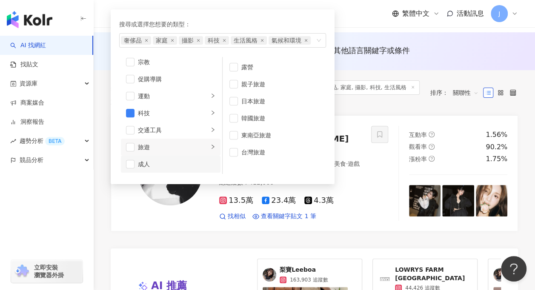
click at [146, 173] on li "成人" at bounding box center [171, 164] width 100 height 17
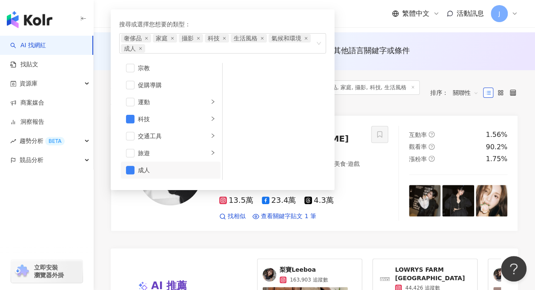
click at [147, 175] on div "成人" at bounding box center [177, 170] width 78 height 9
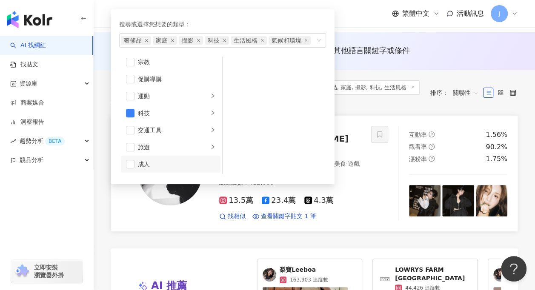
scroll to position [0, 0]
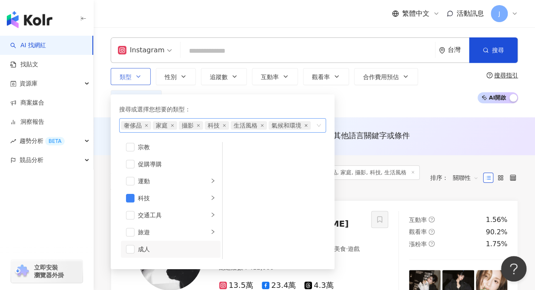
click at [307, 127] on icon "close" at bounding box center [306, 125] width 3 height 3
click at [483, 52] on icon "button" at bounding box center [486, 50] width 6 height 6
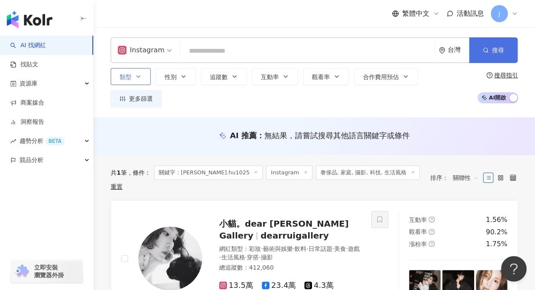
click at [488, 54] on button "搜尋" at bounding box center [493, 50] width 49 height 26
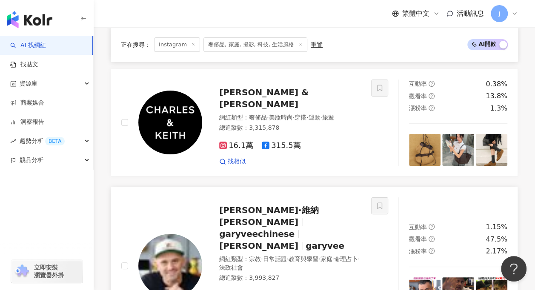
scroll to position [1661, 0]
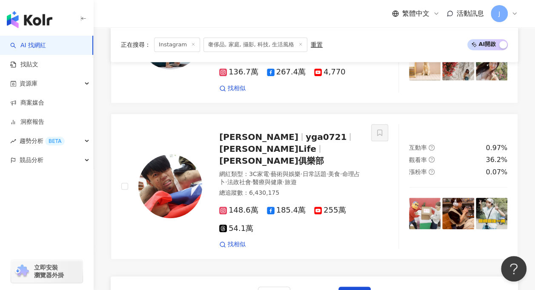
scroll to position [1857, 0]
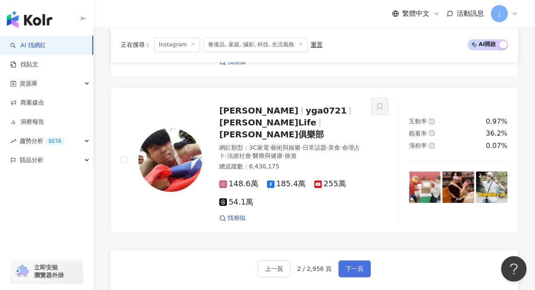
click at [349, 261] on button "下一頁" at bounding box center [355, 269] width 32 height 17
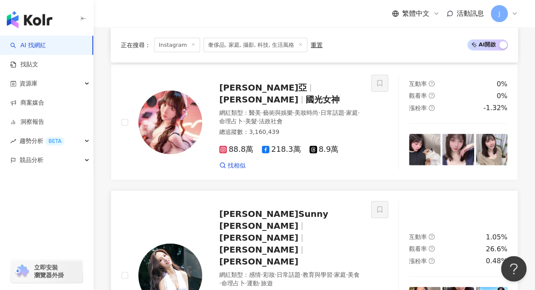
scroll to position [1007, 0]
click at [103, 125] on div "正在搜尋 ： Instagram 奢侈品, 家庭, 攝影, 科技, 生活風格 重置 AI 開啟 AI 關閉 Momo Chiang 蔣摸摸 網紅類型 ： 美妝…" at bounding box center [315, 235] width 442 height 1819
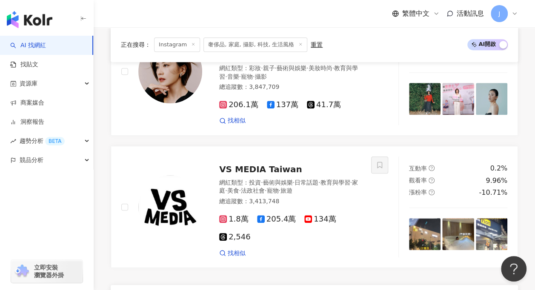
scroll to position [1816, 0]
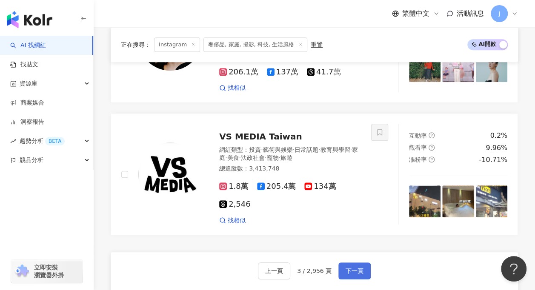
click at [356, 268] on span "下一頁" at bounding box center [355, 271] width 18 height 7
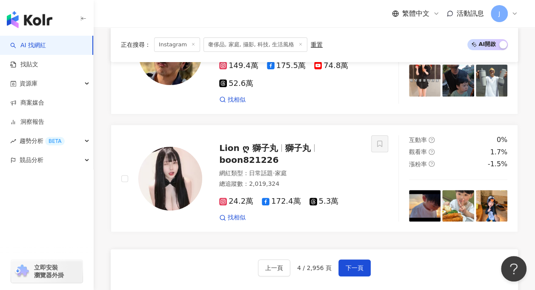
scroll to position [1804, 0]
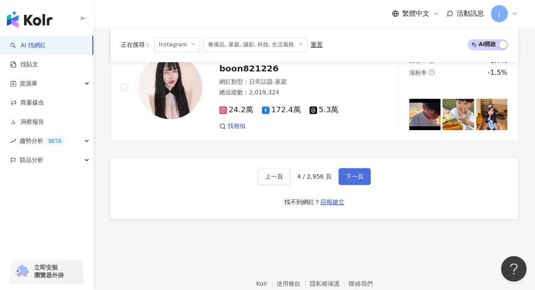
click at [359, 173] on span "下一頁" at bounding box center [355, 176] width 18 height 7
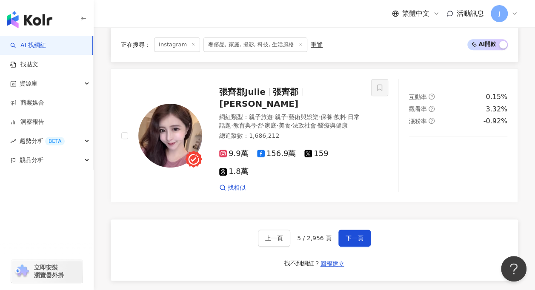
scroll to position [1834, 0]
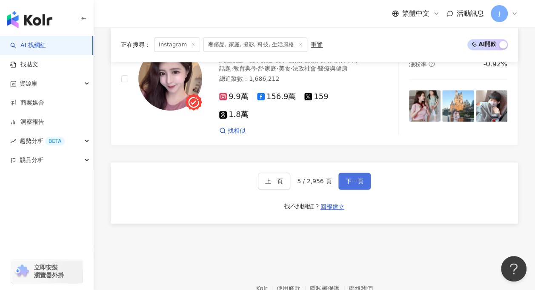
click at [348, 178] on span "下一頁" at bounding box center [355, 181] width 18 height 7
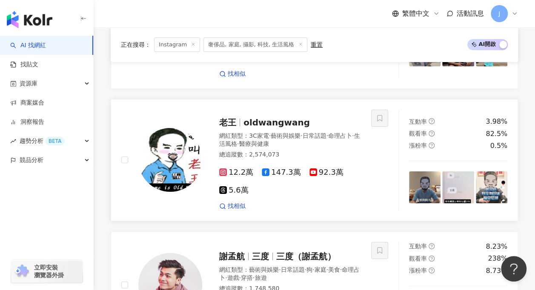
scroll to position [1427, 0]
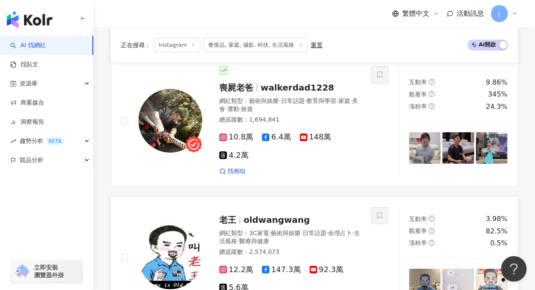
click at [273, 215] on span "oldwangwang" at bounding box center [277, 220] width 66 height 10
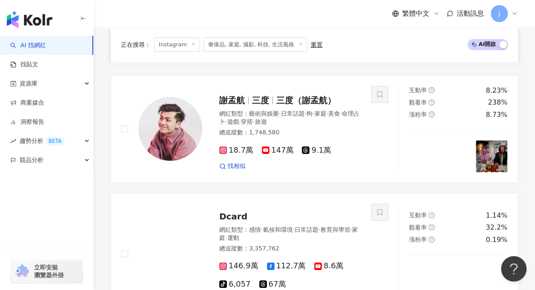
scroll to position [1768, 0]
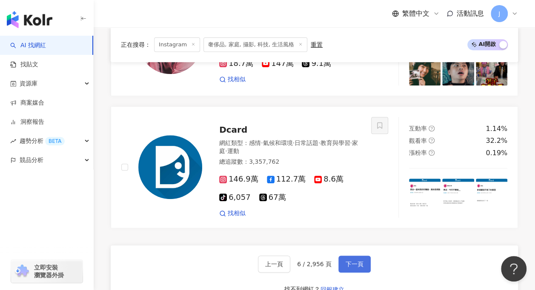
click at [339, 256] on button "下一頁" at bounding box center [355, 264] width 32 height 17
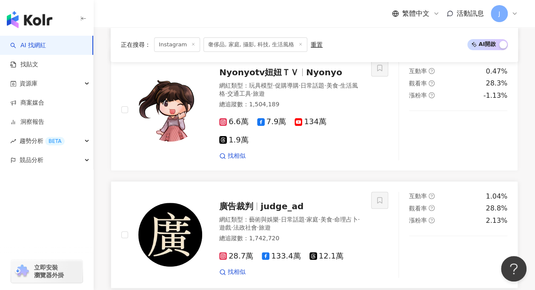
scroll to position [1602, 0]
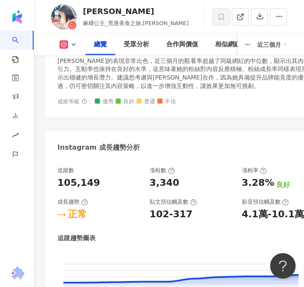
scroll to position [468, 0]
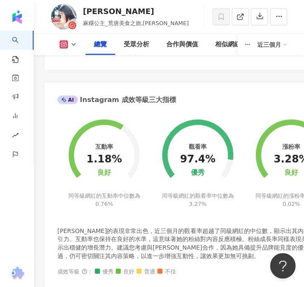
click at [72, 46] on icon at bounding box center [73, 44] width 7 height 7
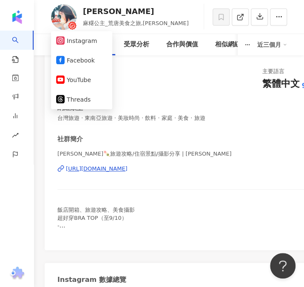
scroll to position [85, 0]
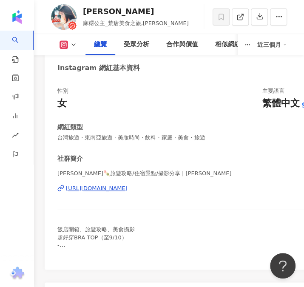
drag, startPoint x: 51, startPoint y: 188, endPoint x: 177, endPoint y: 194, distance: 126.2
click at [177, 194] on div "性別 女 主要語言 繁體中文 96.9% 網紅類型 台灣旅遊 · 東南亞旅遊 · 美妝時尚 · 飲料 · 家庭 · 美食 · 旅遊 社群簡介 Irene麻糬🍡…" at bounding box center [192, 174] width 294 height 191
copy div "https://www.instagram.com/irenejian/"
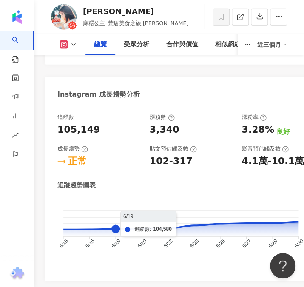
scroll to position [724, 0]
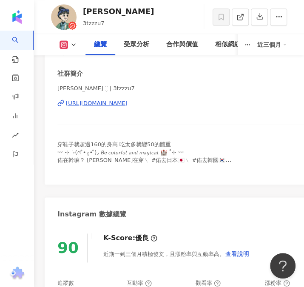
drag, startPoint x: 101, startPoint y: 101, endPoint x: 174, endPoint y: 105, distance: 73.4
click div "性別 女 主要語言 繁體中文 96.8% 網紅類型 母嬰 · 3C家電 · 美妝時尚 · 日常話題 · 教育與學習 · 美食 · 穿搭 · 旅遊 社群簡介 […"
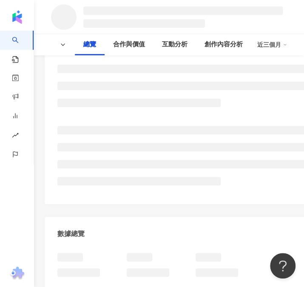
scroll to position [170, 0]
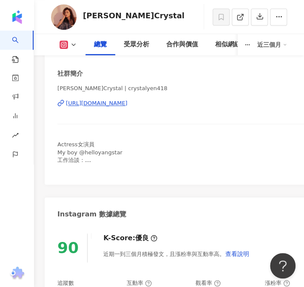
drag, startPoint x: 52, startPoint y: 103, endPoint x: 197, endPoint y: 103, distance: 145.6
click at [197, 103] on div "性別 女 主要語言 繁體中文 90% 網紅類型 母嬰 · 親子 · 美食 · 命理占卜 · 美髮 · 醫療與健康 社群簡介 晏柔中 Crystal | cry…" at bounding box center [192, 89] width 294 height 191
copy div "https://www.instagram.com/crystalyen418/"
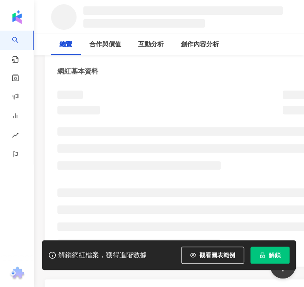
scroll to position [170, 0]
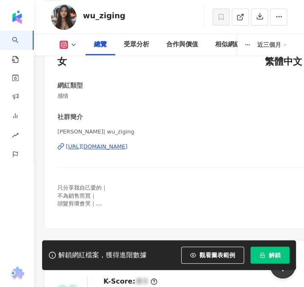
scroll to position [128, 0]
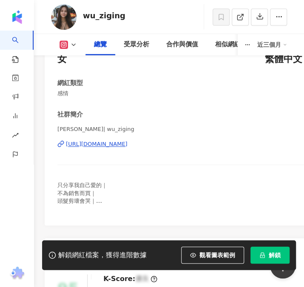
click at [115, 145] on div "[URL][DOMAIN_NAME]" at bounding box center [97, 145] width 62 height 8
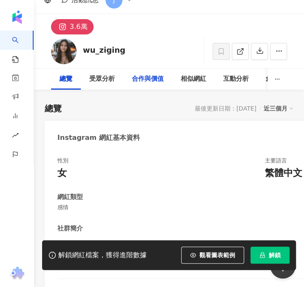
scroll to position [0, 0]
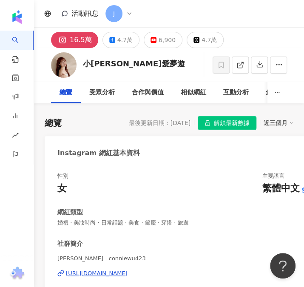
drag, startPoint x: 51, startPoint y: 275, endPoint x: 190, endPoint y: 274, distance: 139.3
click at [190, 274] on div "性別 女 主要語言 繁體中文 97.4% 網紅類型 婚禮 · 美妝時尚 · 日常話題 · 美食 · 節慶 · 穿搭 · 旅遊 社群簡介 [PERSON_NAM…" at bounding box center [192, 259] width 294 height 191
copy div "[URL][DOMAIN_NAME]"
click at [73, 36] on div "16.5萬" at bounding box center [81, 40] width 22 height 12
click at [73, 43] on div "16.5萬" at bounding box center [81, 40] width 22 height 12
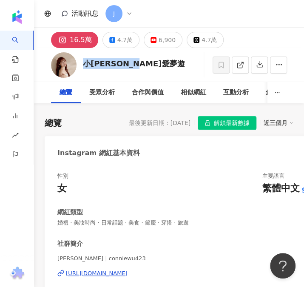
drag, startPoint x: 145, startPoint y: 58, endPoint x: 83, endPoint y: 66, distance: 62.6
click at [83, 66] on div "小[PERSON_NAME]愛夢遊 追蹤數 164,706 互動率 1.59% 觀看率 55.8%" at bounding box center [169, 65] width 270 height 34
copy div "小[PERSON_NAME]愛夢遊"
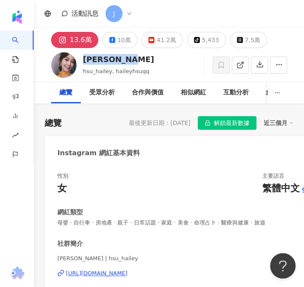
drag, startPoint x: 135, startPoint y: 62, endPoint x: 84, endPoint y: 60, distance: 51.1
click at [84, 60] on div "徐海莉 Hailey" at bounding box center [118, 59] width 71 height 11
copy div "徐海莉 Hailey"
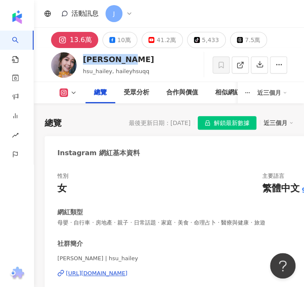
scroll to position [128, 0]
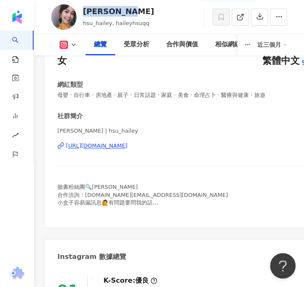
drag, startPoint x: 48, startPoint y: 146, endPoint x: 175, endPoint y: 147, distance: 127.8
click at [175, 147] on div "性別 女 主要語言 繁體中文 94.6% 網紅類型 母嬰 · 自行車 · 房地產 · 親子 · 日常話題 · 家庭 · 美食 · 命理占卜 · 醫療與健康 ·…" at bounding box center [192, 131] width 294 height 191
copy div "https://www.instagram.com/hsu_hailey/"
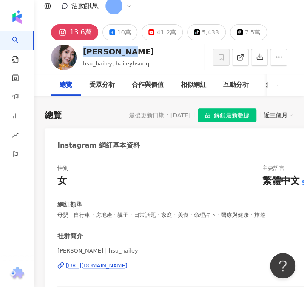
scroll to position [0, 0]
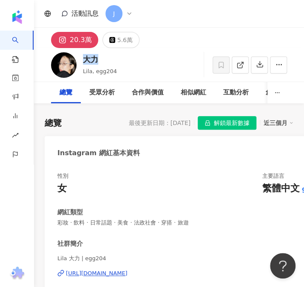
drag, startPoint x: 95, startPoint y: 59, endPoint x: 85, endPoint y: 59, distance: 9.8
click at [85, 59] on div "大力" at bounding box center [100, 59] width 34 height 11
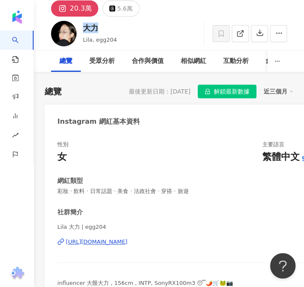
scroll to position [43, 0]
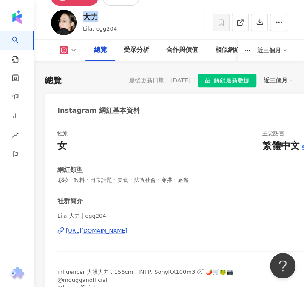
drag, startPoint x: 53, startPoint y: 231, endPoint x: 168, endPoint y: 237, distance: 115.1
click at [168, 237] on div "性別 女 主要語言 繁體中文 90.5% 網紅類型 彩妝 · 飲料 · 日常話題 · 美食 · 法政社會 · 穿搭 · 旅遊 社群簡介 Lila 大力 | e…" at bounding box center [192, 216] width 294 height 191
copy div "https://www.instagram.com/egg204/"
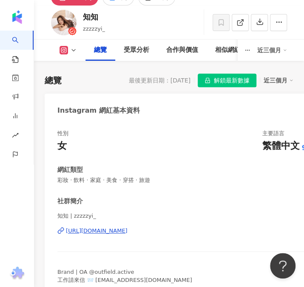
drag, startPoint x: 49, startPoint y: 231, endPoint x: 167, endPoint y: 229, distance: 117.1
click at [167, 229] on div "性別 女 主要語言 繁體中文 91.7% 網紅類型 彩妝 · 飲料 · 家庭 · 美食 · 穿搭 · 旅遊 社群簡介 知知 | zzzzzyi_ https:…" at bounding box center [192, 213] width 294 height 184
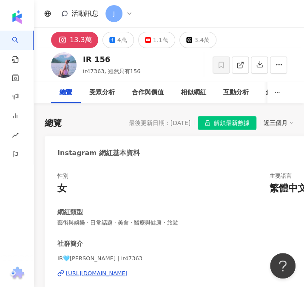
drag, startPoint x: 52, startPoint y: 274, endPoint x: 170, endPoint y: 274, distance: 118.0
click at [170, 274] on div "性別 女 主要語言 繁體中文 87% 網紅類型 藝術與娛樂 · 日常話題 · 美食 · 醫療與健康 · 旅遊 社群簡介 IR🩵Hsing Yi | ir473…" at bounding box center [192, 259] width 294 height 191
copy div "https://www.instagram.com/ir47363/"
drag, startPoint x: 58, startPoint y: 259, endPoint x: 89, endPoint y: 261, distance: 31.1
click at [89, 261] on span "IR🩵Hsing Yi | ir47363" at bounding box center [191, 259] width 268 height 8
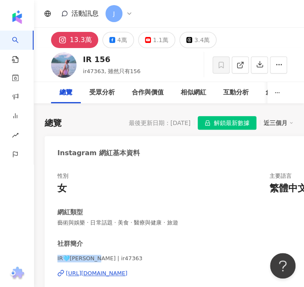
copy span "IR🩵Hsing Yi |"
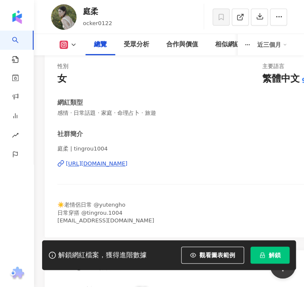
scroll to position [170, 0]
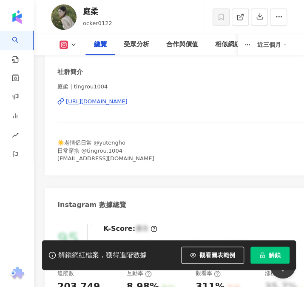
drag, startPoint x: 65, startPoint y: 101, endPoint x: 188, endPoint y: 102, distance: 123.1
click at [188, 102] on div "性別 女 主要語言 繁體中文 93.5% 網紅類型 感情 · 日常話題 · 家庭 · 命理占卜 · 旅遊 社群簡介 庭柔 | tingrou1004 [URL…" at bounding box center [192, 84] width 294 height 184
copy div "[URL][DOMAIN_NAME]"
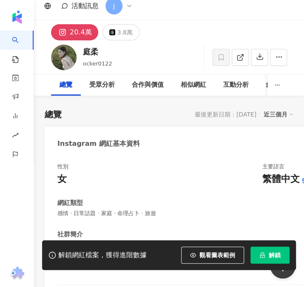
scroll to position [0, 0]
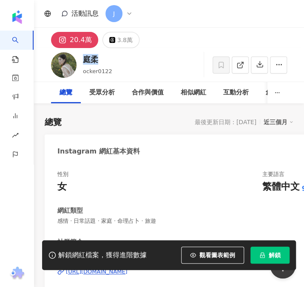
drag, startPoint x: 100, startPoint y: 61, endPoint x: 84, endPoint y: 61, distance: 15.3
click at [84, 61] on div "庭柔" at bounding box center [97, 59] width 29 height 11
copy div "庭柔"
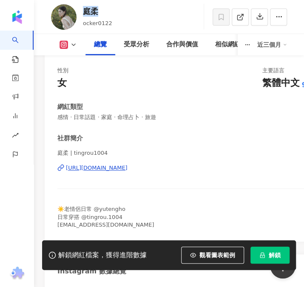
scroll to position [85, 0]
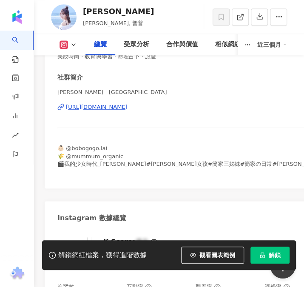
scroll to position [85, 0]
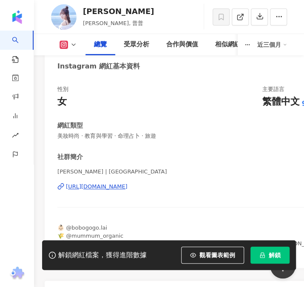
drag, startPoint x: 49, startPoint y: 184, endPoint x: 174, endPoint y: 188, distance: 124.8
click at [174, 188] on div "性別 女 主要語言 繁體中文 93.6% 網紅類型 美妝時尚 · 教育與學習 · 命理占卜 · 旅遊 社群簡介 [PERSON_NAME] | dewichi…" at bounding box center [192, 172] width 294 height 191
copy div "[URL][DOMAIN_NAME]"
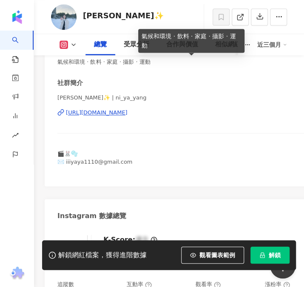
scroll to position [170, 0]
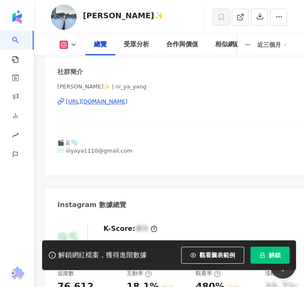
drag, startPoint x: 48, startPoint y: 102, endPoint x: 174, endPoint y: 103, distance: 126.1
click at [174, 103] on div "性別 女 主要語言 繁體中文 95.3% 網紅類型 氣候和環境 · 飲料 · 家庭 · 攝影 · 運動 社群簡介 亞妮✨ | ni_ya_yang [URL]…" at bounding box center [192, 84] width 294 height 184
copy div "[URL][DOMAIN_NAME]"
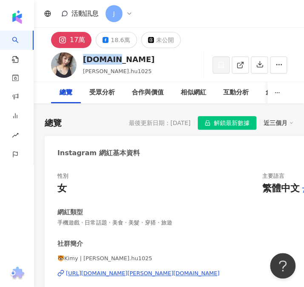
drag, startPoint x: 122, startPoint y: 60, endPoint x: 83, endPoint y: 59, distance: 39.6
click at [83, 59] on div "[DOMAIN_NAME]" at bounding box center [119, 59] width 72 height 11
copy div "[DOMAIN_NAME]"
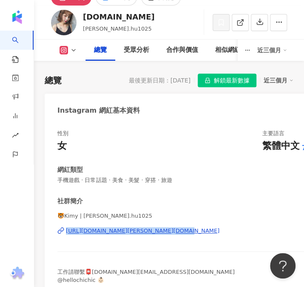
drag, startPoint x: 51, startPoint y: 230, endPoint x: 175, endPoint y: 236, distance: 124.5
click at [175, 236] on div "性別 女 主要語言 繁體中文 77.8% 網紅類型 手機遊戲 · 日常話題 · 美食 · 美髮 · 穿搭 · 旅遊 社群簡介 🐯Kimy | [PERSON_…" at bounding box center [192, 213] width 294 height 184
copy div "[URL][DOMAIN_NAME][PERSON_NAME][DOMAIN_NAME]"
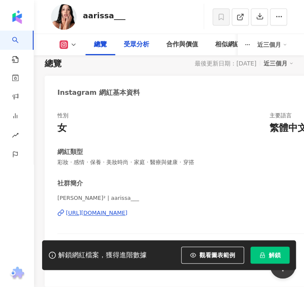
scroll to position [85, 0]
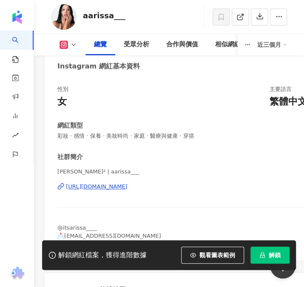
drag, startPoint x: 55, startPoint y: 185, endPoint x: 187, endPoint y: 185, distance: 132.4
click at [187, 185] on div "性別 女 主要語言 繁體中文 89% 網紅類型 彩妝 · 感情 · 保養 · 美妝時尚 · 家庭 · 醫療與健康 · 穿搭 社群簡介 [PERSON_NAME…" at bounding box center [192, 169] width 294 height 184
copy div "[URL][DOMAIN_NAME]"
drag, startPoint x: 54, startPoint y: 172, endPoint x: 81, endPoint y: 172, distance: 27.3
click at [81, 172] on div "性別 女 主要語言 繁體中文 89% 網紅類型 彩妝 · 感情 · 保養 · 美妝時尚 · 家庭 · 醫療與健康 · 穿搭 社群簡介 Arissa 莎² | …" at bounding box center [192, 169] width 294 height 184
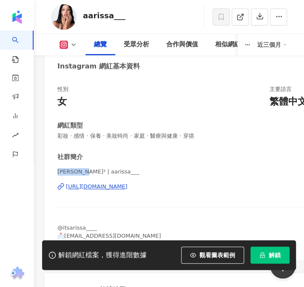
copy span "Arissa 莎²"
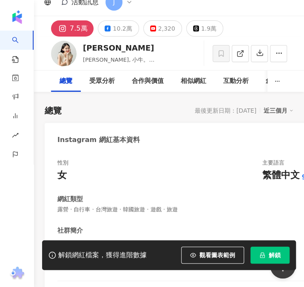
scroll to position [128, 0]
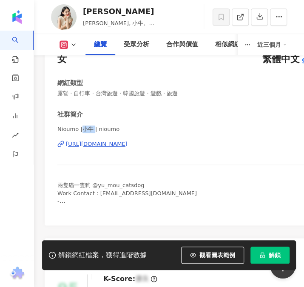
drag, startPoint x: 81, startPoint y: 130, endPoint x: 94, endPoint y: 129, distance: 12.8
click at [94, 129] on span "Nioumo |小牛 | nioumo" at bounding box center [191, 130] width 268 height 8
copy span "小牛"
drag, startPoint x: 48, startPoint y: 142, endPoint x: 178, endPoint y: 148, distance: 130.4
click at [178, 148] on div "性別 女 主要語言 繁體中文 97.5% 網紅類型 露營 · 自行車 · 台灣旅遊 · 韓國旅遊 · 遊戲 · 旅遊 社群簡介 Nioumo |小牛 | ni…" at bounding box center [192, 129] width 294 height 191
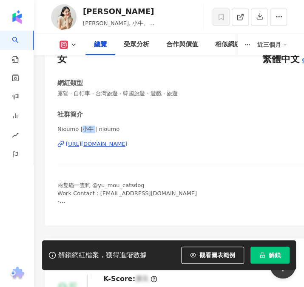
copy div "https://www.instagram.com/nioumo/"
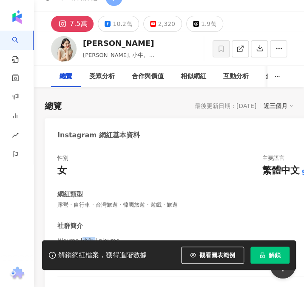
scroll to position [0, 0]
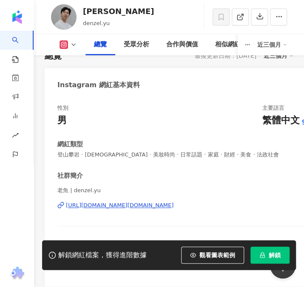
scroll to position [170, 0]
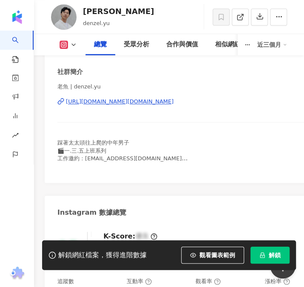
drag, startPoint x: 63, startPoint y: 102, endPoint x: 176, endPoint y: 100, distance: 113.3
click at [176, 100] on div "性別 男 主要語言 繁體中文 96.3% 網紅類型 登山攀岩 · 宗教 · 美妝時尚 · 日常話題 · 家庭 · 財經 · 美食 · 法政社會 社群簡介 老魚…" at bounding box center [192, 87] width 294 height 191
copy div "https://www.instagram.com/denzel.yu/"
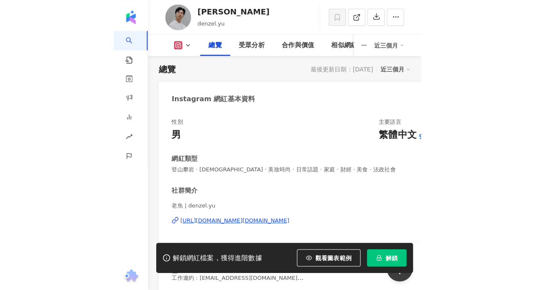
scroll to position [0, 0]
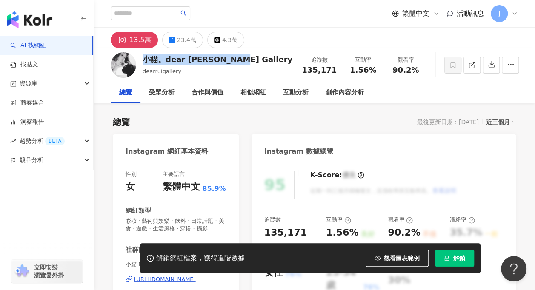
drag, startPoint x: 143, startPoint y: 63, endPoint x: 227, endPoint y: 64, distance: 83.5
click at [227, 64] on div "小貓。dear [PERSON_NAME] Gallery dearruigallery 追蹤數 135,171 互動率 1.56% 觀看率 90.2%" at bounding box center [315, 65] width 442 height 34
copy div "小貓。dear [PERSON_NAME] Gallery"
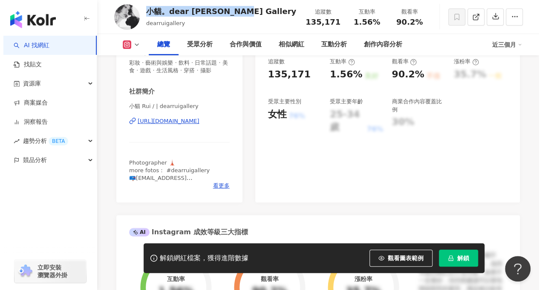
scroll to position [170, 0]
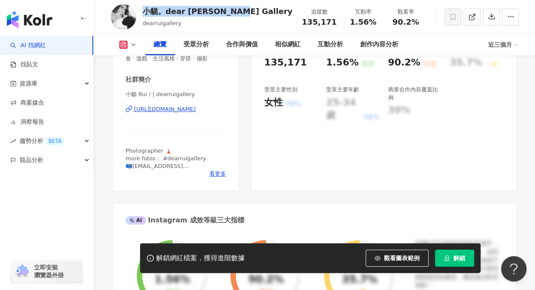
drag, startPoint x: 117, startPoint y: 117, endPoint x: 211, endPoint y: 114, distance: 93.7
click at [211, 114] on div "性別 女 主要語言 繁體中文 85.9% 網紅類型 彩妝 · 藝術與娛樂 · 飲料 · 日常話題 · 美食 · 遊戲 · 生活風格 · 穿搭 · 攝影 社群簡…" at bounding box center [176, 91] width 126 height 199
drag, startPoint x: 211, startPoint y: 114, endPoint x: 215, endPoint y: 185, distance: 70.8
click at [215, 178] on span "看更多" at bounding box center [218, 174] width 17 height 8
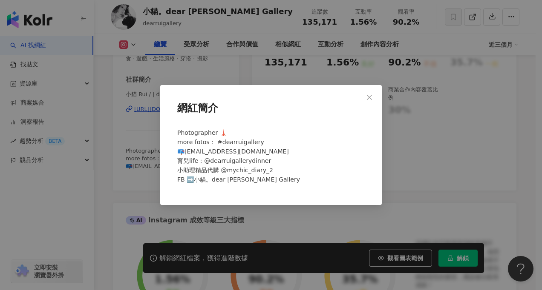
click at [216, 183] on span "Photographer 🗼 more fotos： #dearruigallery 📪yuigallery0717@gmail.com 育兒life：@de…" at bounding box center [238, 156] width 123 height 54
click at [371, 96] on icon "close" at bounding box center [369, 97] width 5 height 5
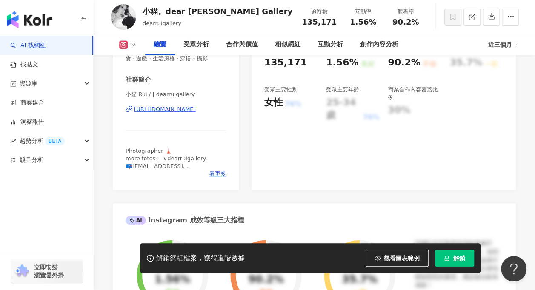
click at [196, 113] on div "https://www.instagram.com/dearruigallery/" at bounding box center [165, 110] width 62 height 8
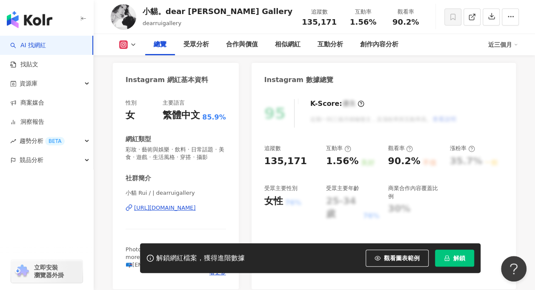
scroll to position [85, 0]
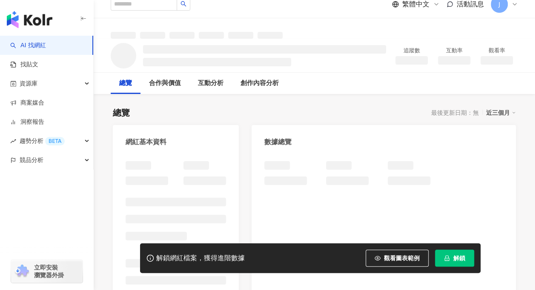
scroll to position [170, 0]
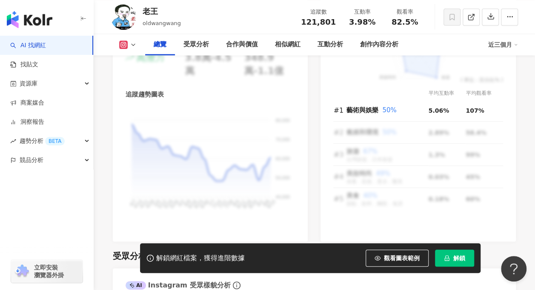
scroll to position [681, 0]
